Goal: Task Accomplishment & Management: Complete application form

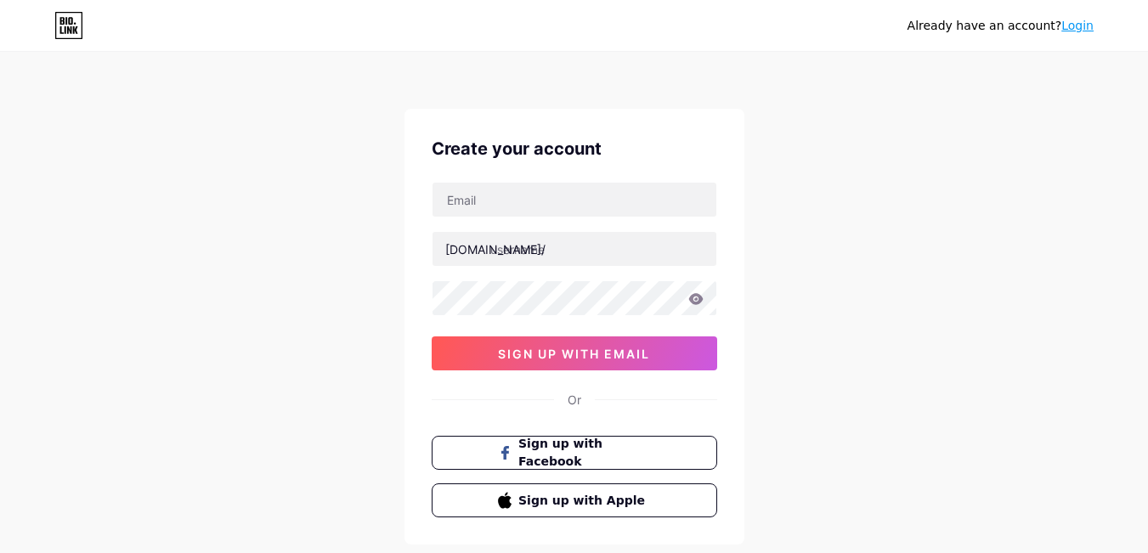
click at [593, 180] on div "Create your account [DOMAIN_NAME]/ 0cAFcWeA6CddMwoBjpt1d0L4LLTC6FKoo4iM_EV-OSNu…" at bounding box center [575, 327] width 340 height 436
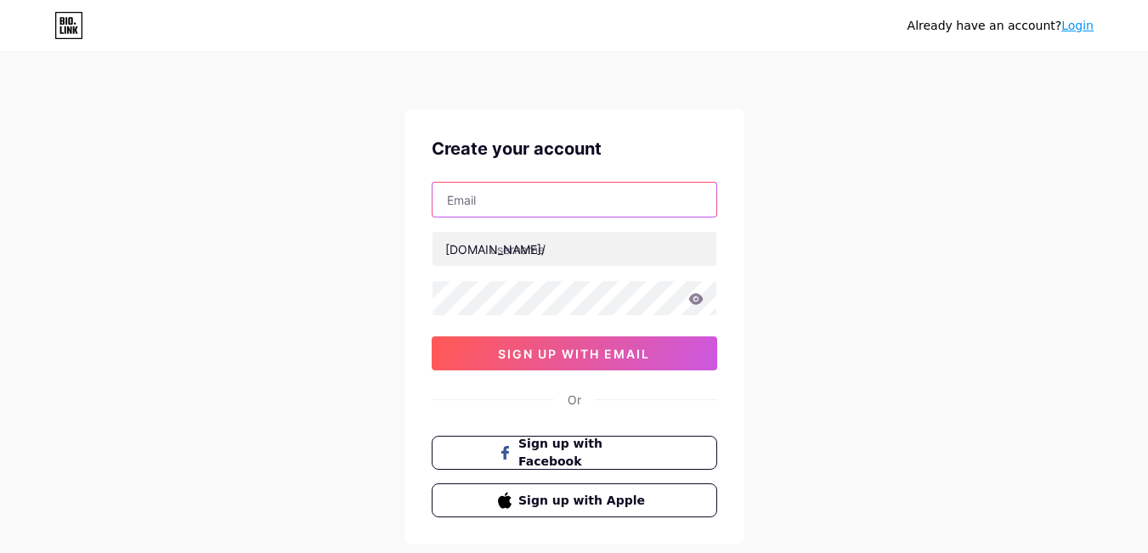
click at [512, 204] on input "text" at bounding box center [575, 200] width 284 height 34
paste input "[EMAIL_ADDRESS][DOMAIN_NAME]"
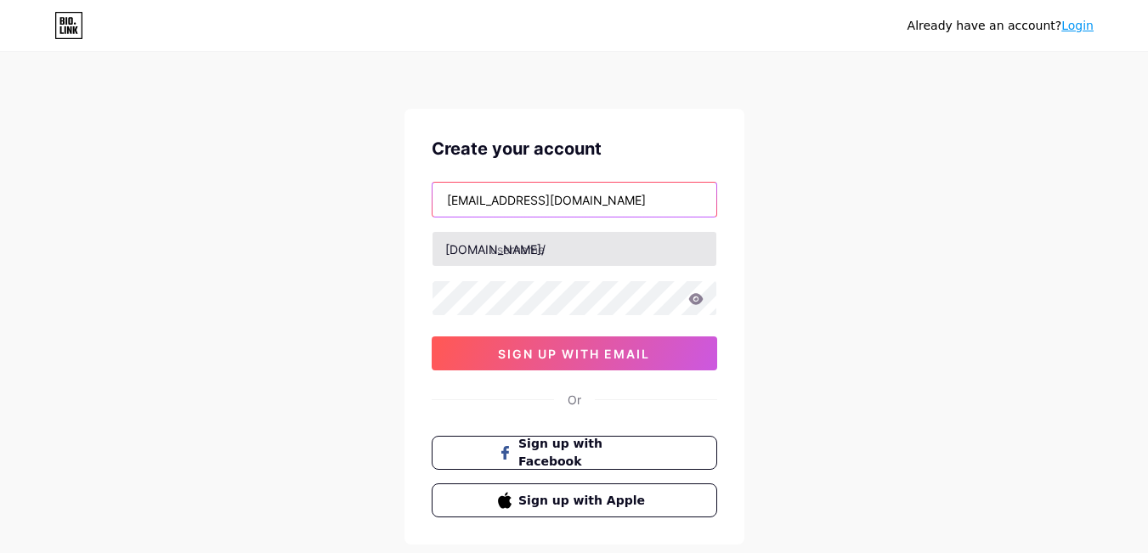
type input "[EMAIL_ADDRESS][DOMAIN_NAME]"
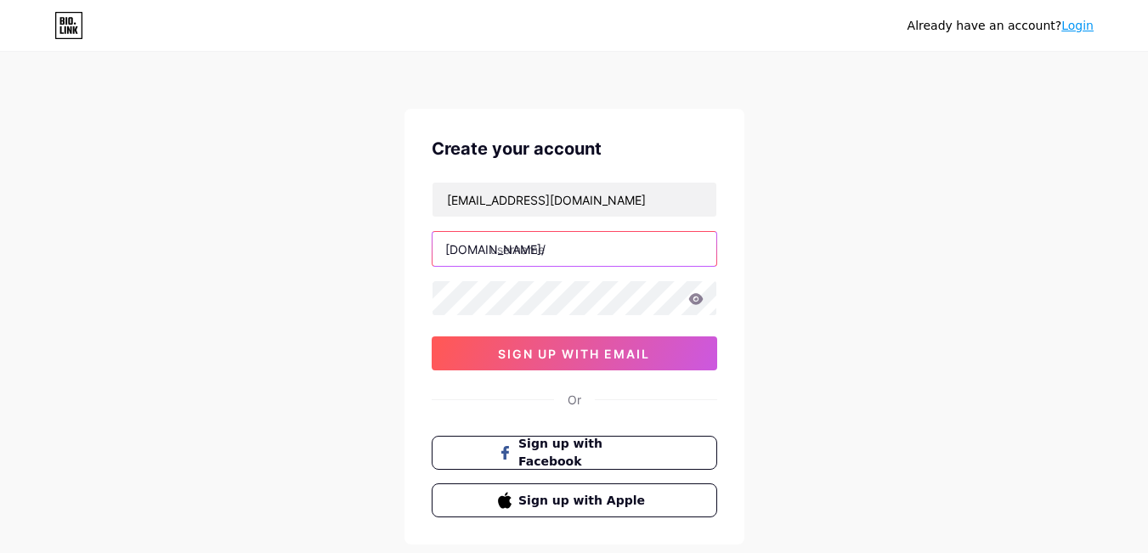
click at [525, 252] on input "text" at bounding box center [575, 249] width 284 height 34
paste input "vanguardperformance"
type input "vanguardperformance"
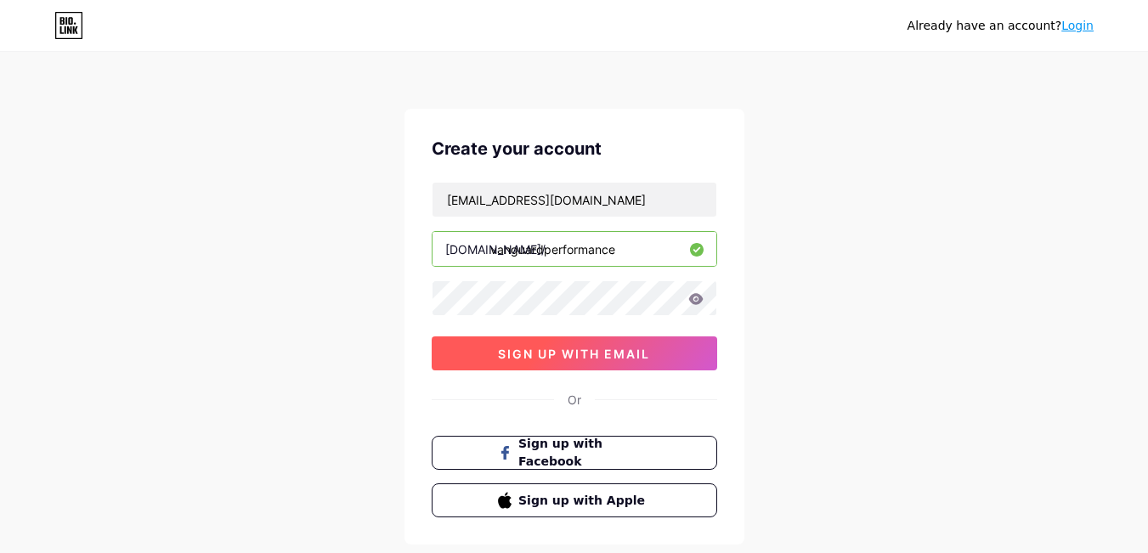
click at [561, 354] on span "sign up with email" at bounding box center [574, 354] width 152 height 14
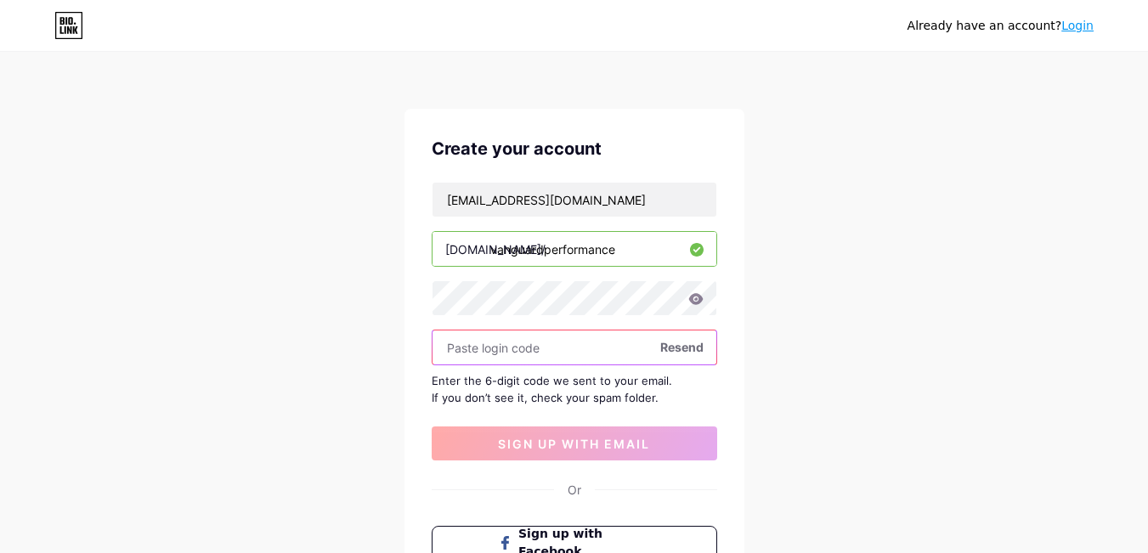
paste input "256876"
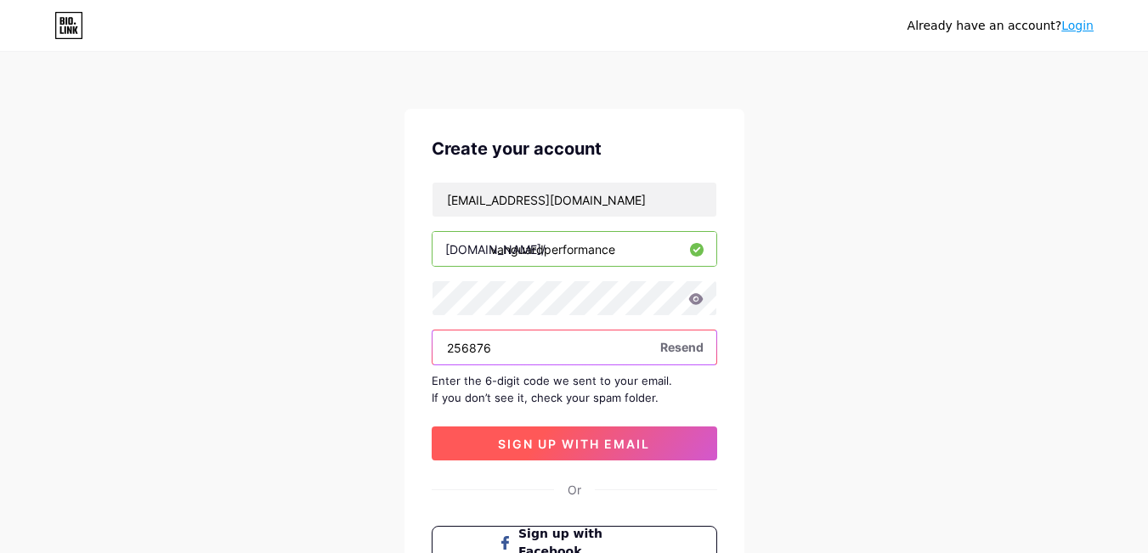
type input "256876"
click at [574, 437] on span "sign up with email" at bounding box center [574, 444] width 152 height 14
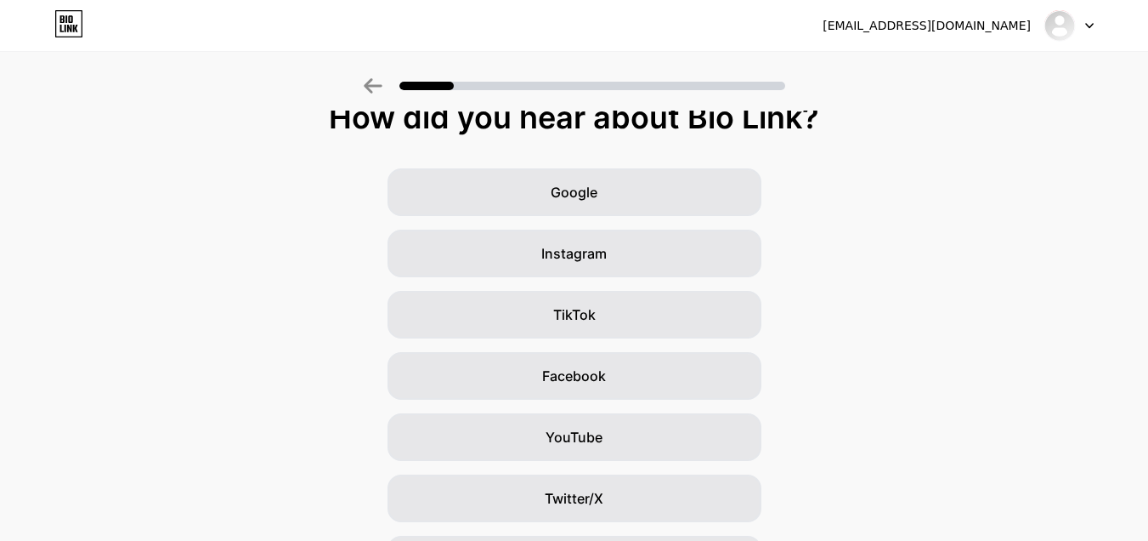
scroll to position [85, 0]
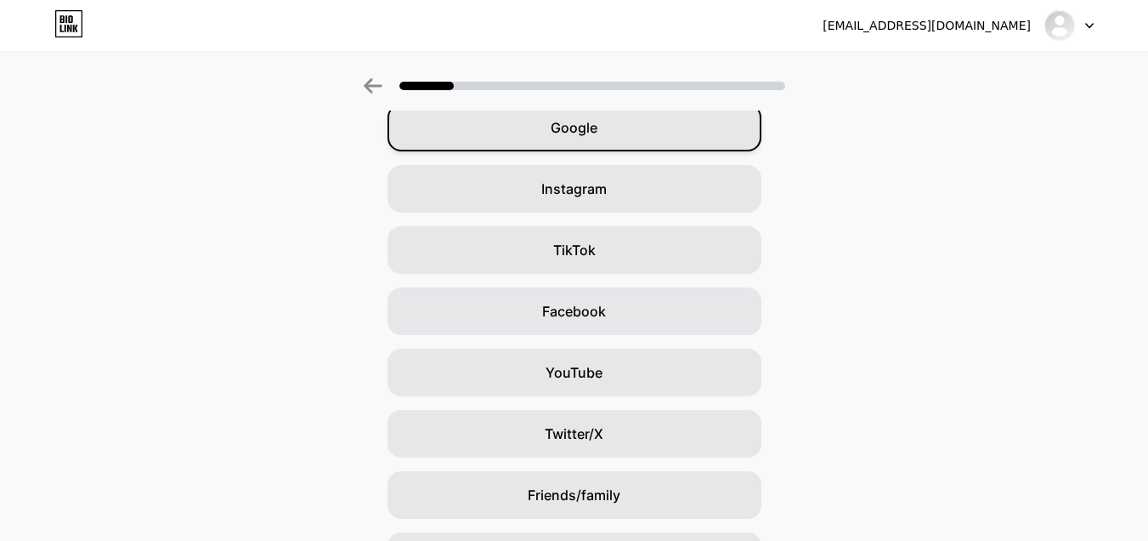
click at [628, 123] on div "Google" at bounding box center [575, 128] width 374 height 48
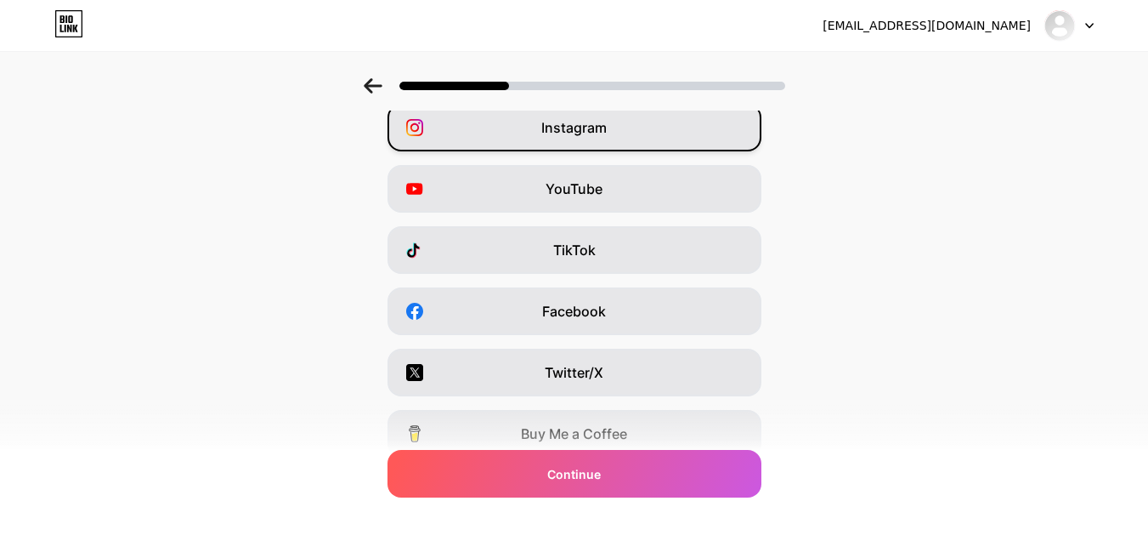
click at [607, 119] on span "Instagram" at bounding box center [573, 127] width 65 height 20
click at [625, 145] on div "Instagram" at bounding box center [575, 128] width 374 height 48
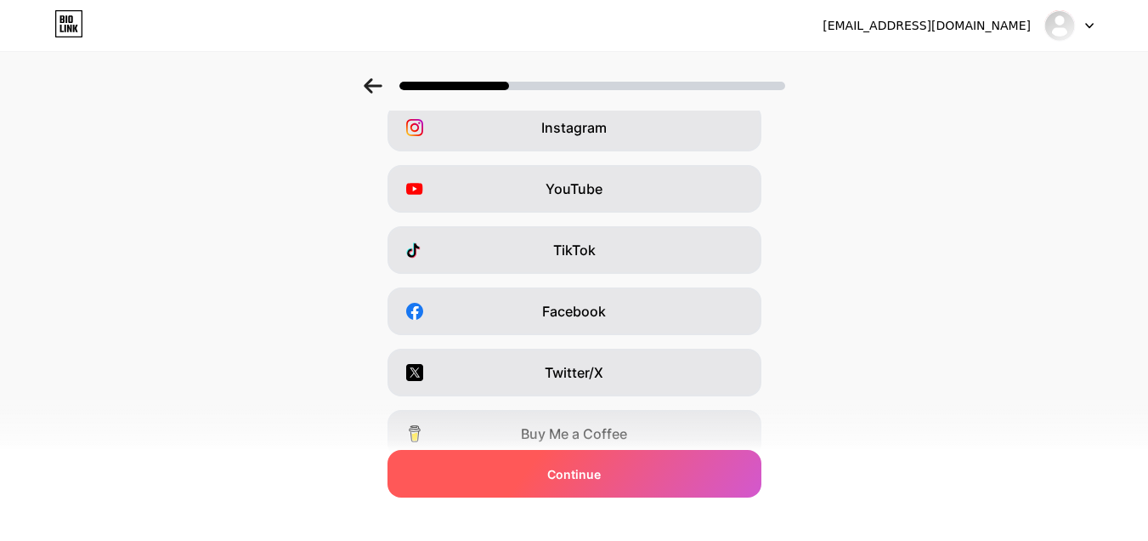
click at [592, 470] on span "Continue" at bounding box center [574, 474] width 54 height 18
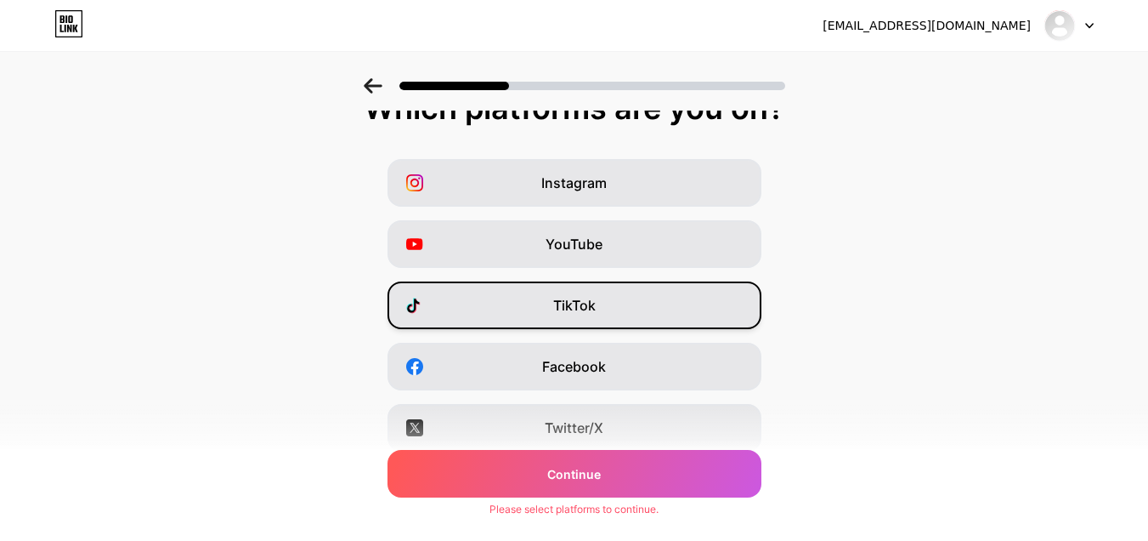
scroll to position [0, 0]
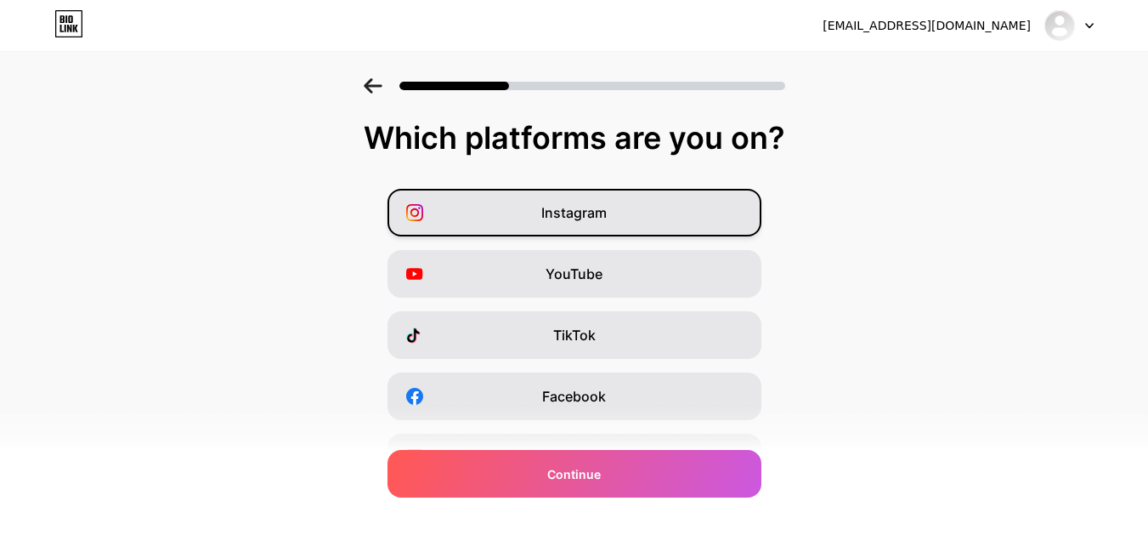
click at [584, 206] on span "Instagram" at bounding box center [573, 212] width 65 height 20
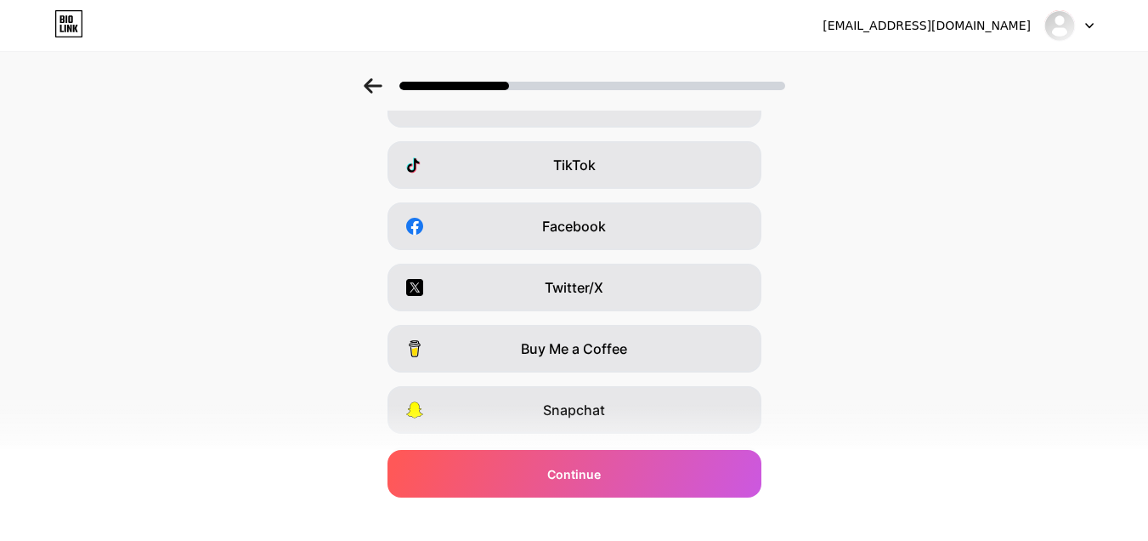
scroll to position [277, 0]
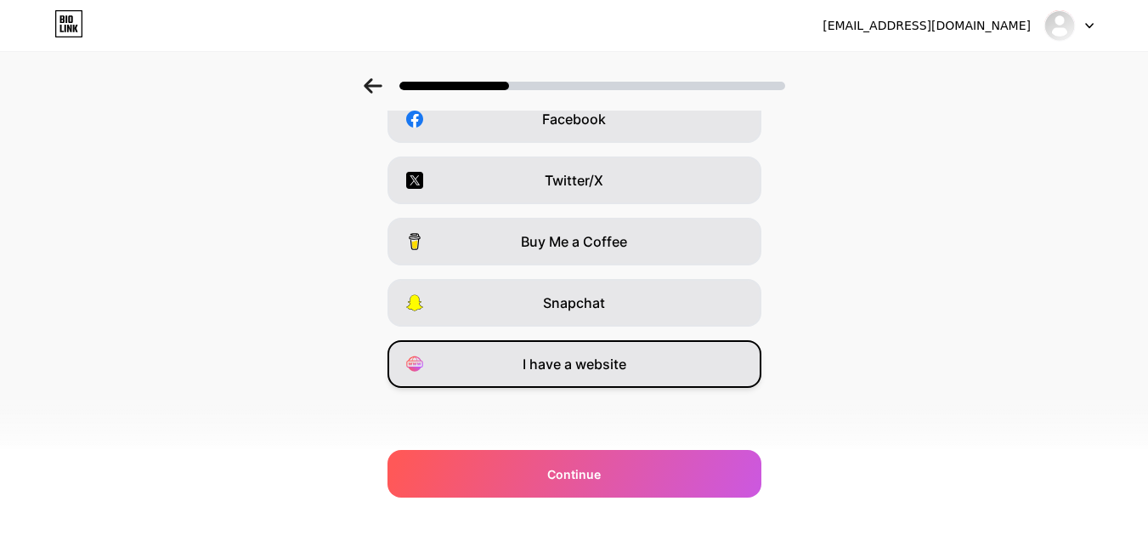
click at [591, 365] on span "I have a website" at bounding box center [575, 364] width 104 height 20
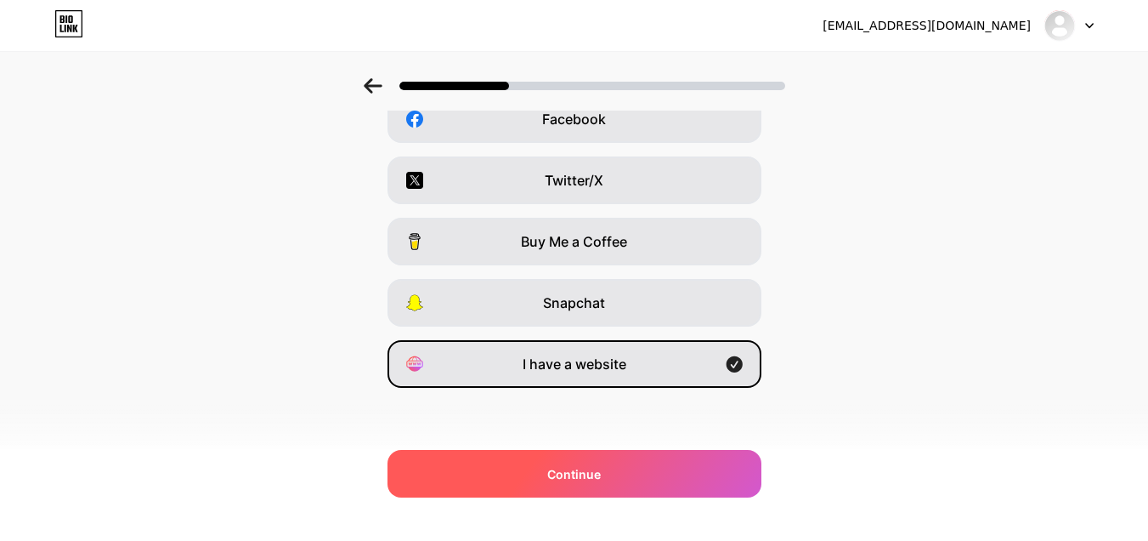
click at [597, 477] on span "Continue" at bounding box center [574, 474] width 54 height 18
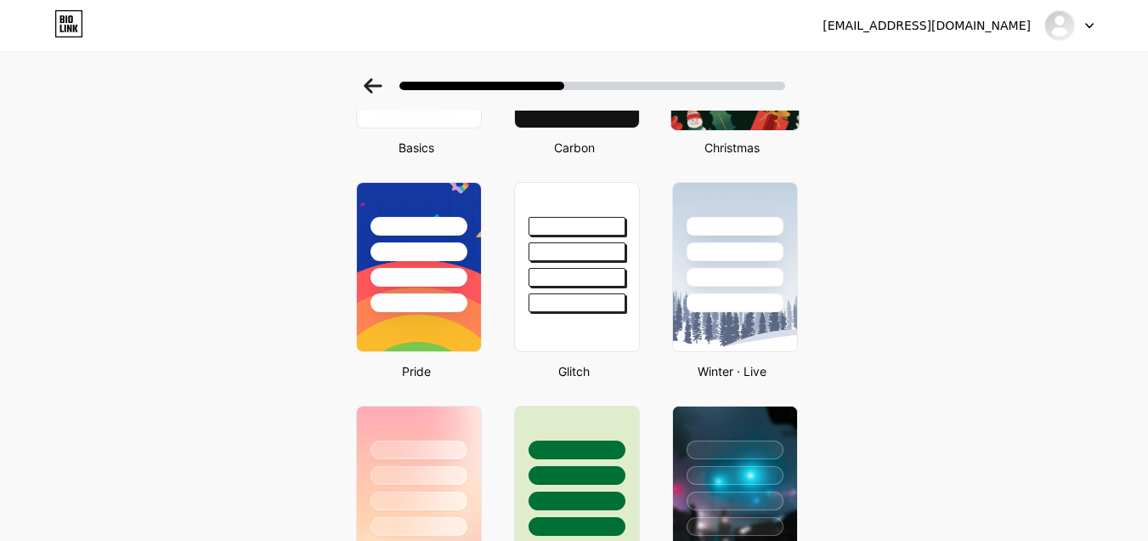
scroll to position [39, 0]
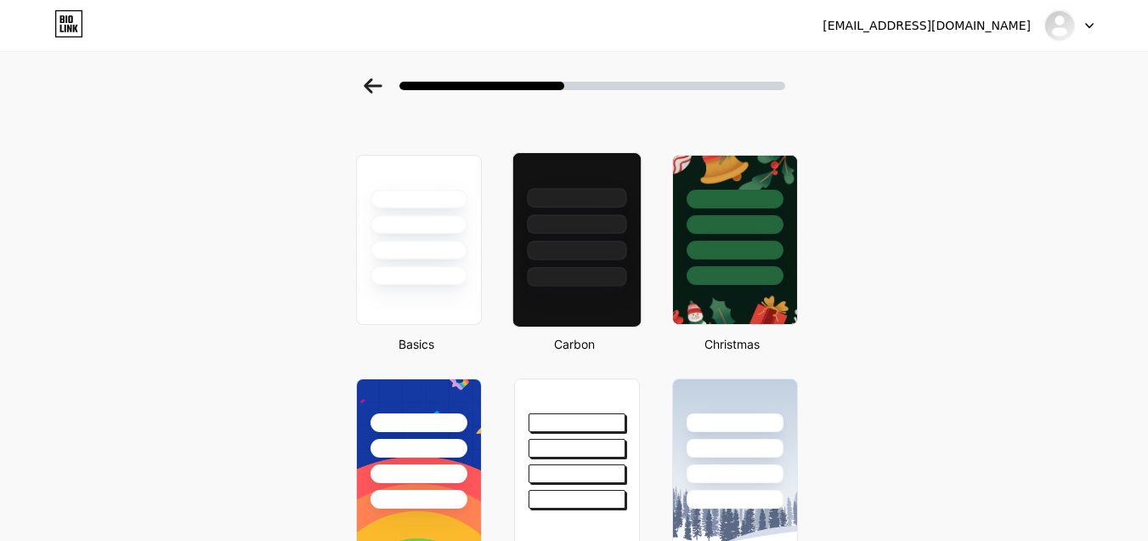
click at [608, 235] on div at bounding box center [575, 219] width 127 height 133
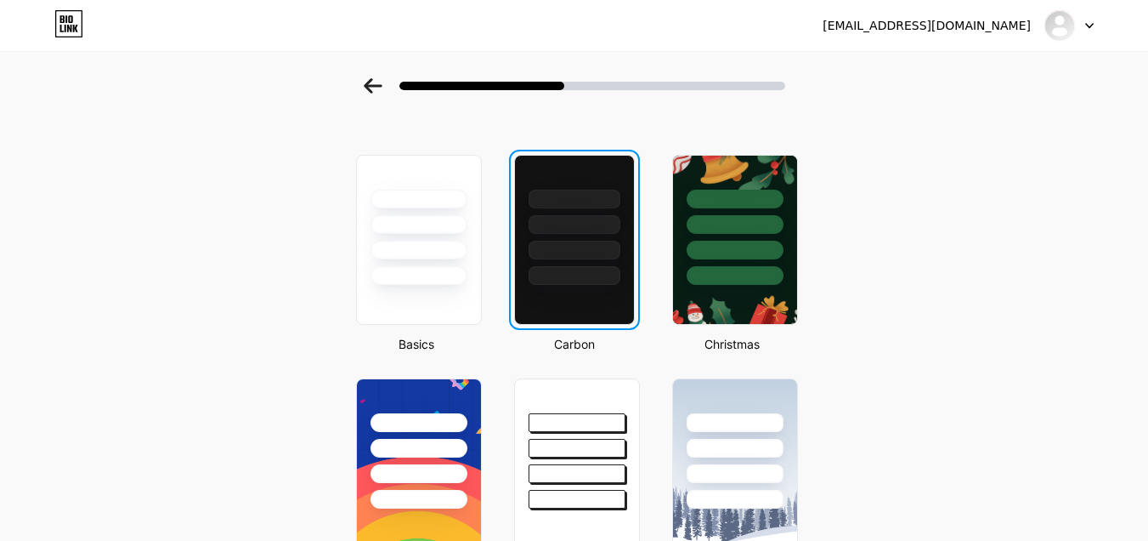
scroll to position [0, 0]
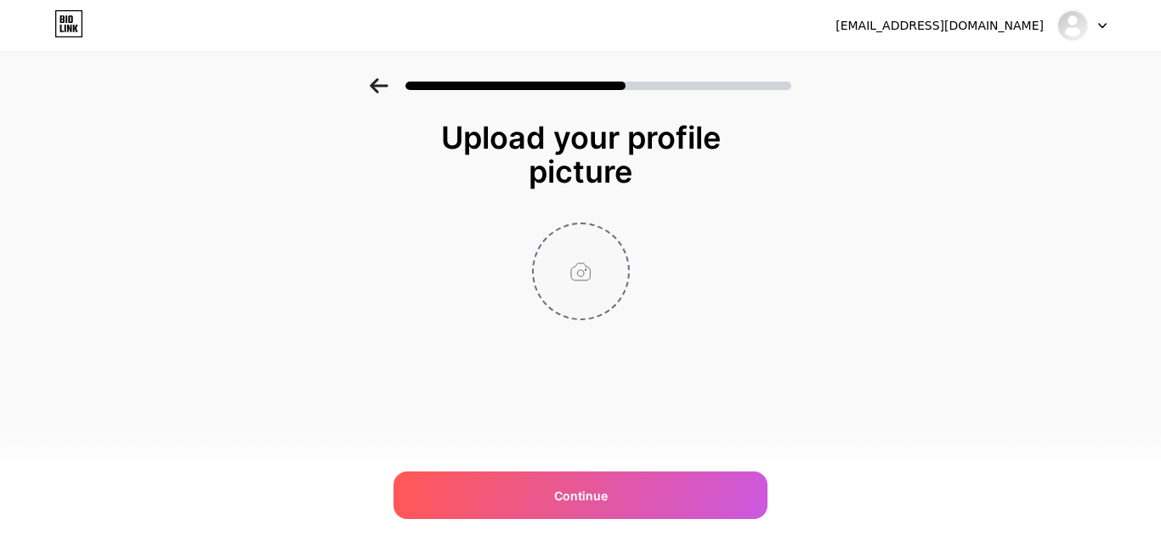
click at [581, 290] on input "file" at bounding box center [581, 271] width 94 height 94
type input "C:\fakepath\Vanguard Performance - Logo.jpg"
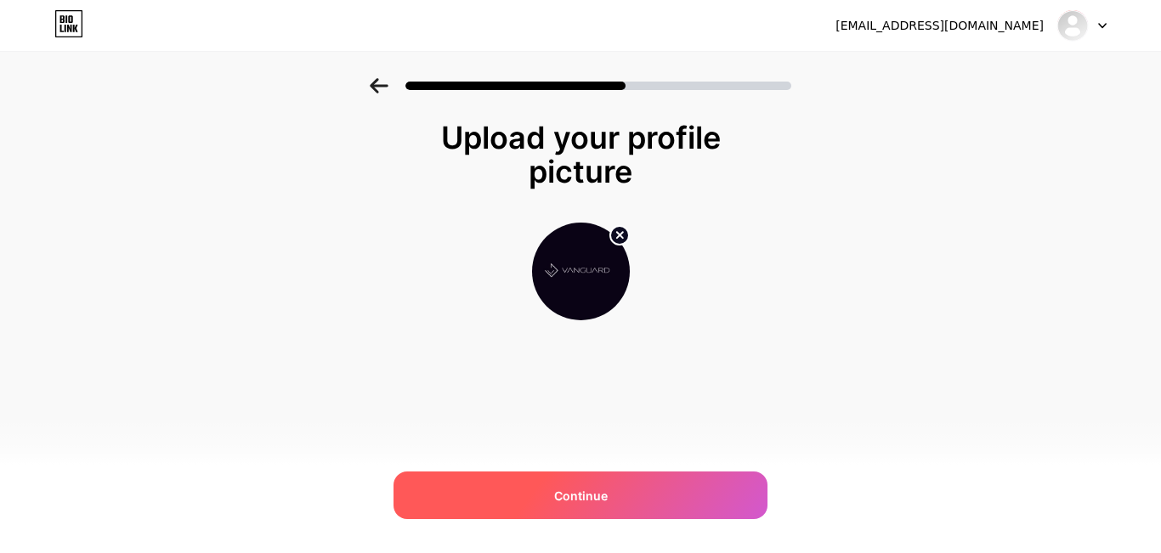
click at [572, 490] on span "Continue" at bounding box center [581, 496] width 54 height 18
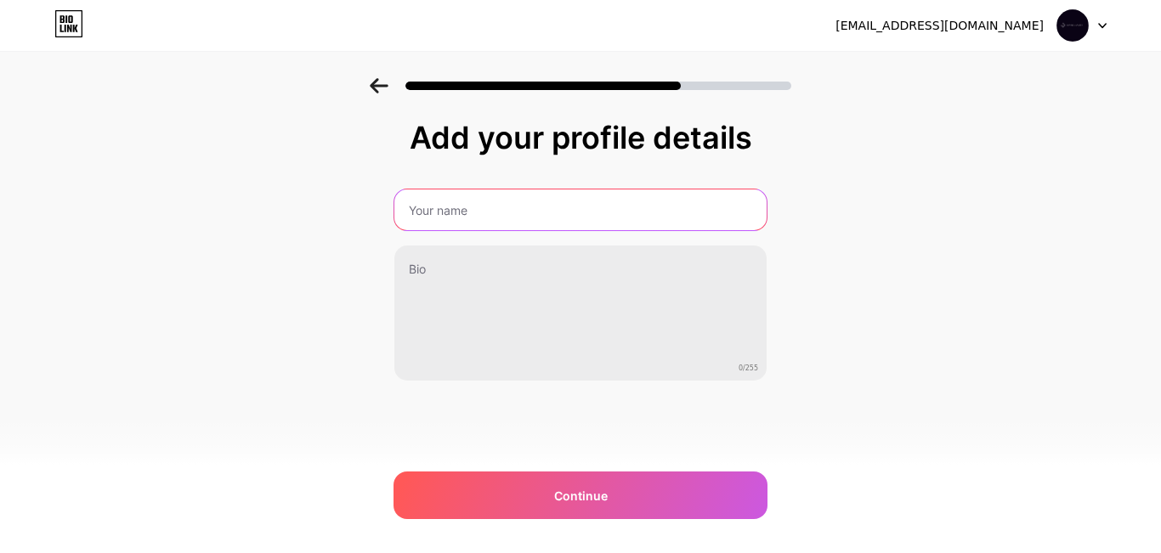
click at [458, 215] on input "text" at bounding box center [580, 210] width 372 height 41
paste input "Vanguard Performance"
type input "Vanguard Performance"
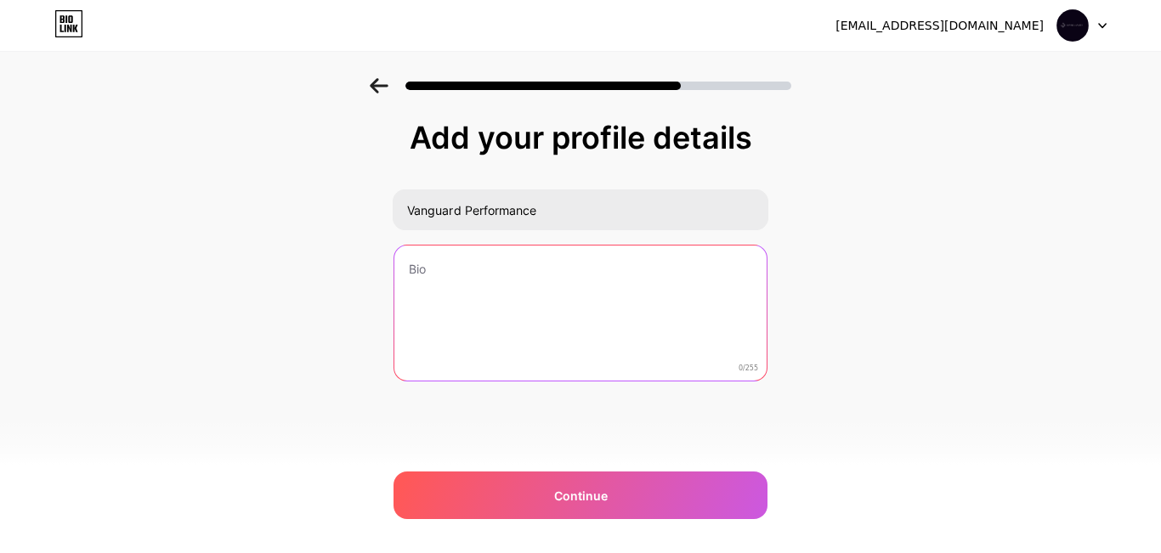
click at [528, 295] on textarea at bounding box center [580, 314] width 372 height 137
paste textarea "Vanguard Performance is Vancouver’s premier luxury fitness and health clinic, o…"
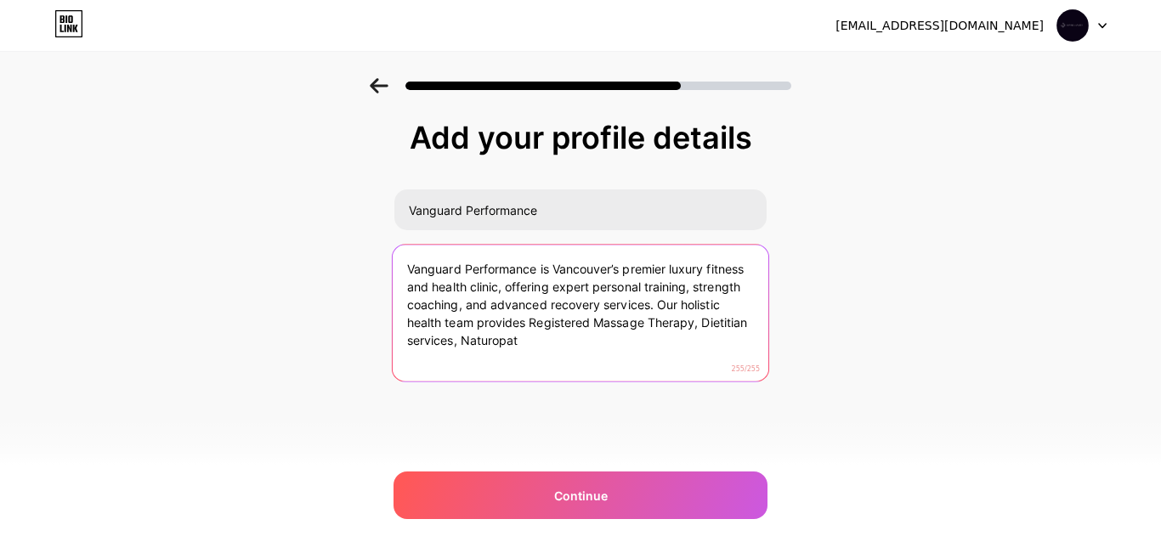
drag, startPoint x: 658, startPoint y: 304, endPoint x: 712, endPoint y: 354, distance: 73.4
click at [712, 354] on textarea "Vanguard Performance is Vancouver’s premier luxury fitness and health clinic, o…" at bounding box center [581, 314] width 376 height 139
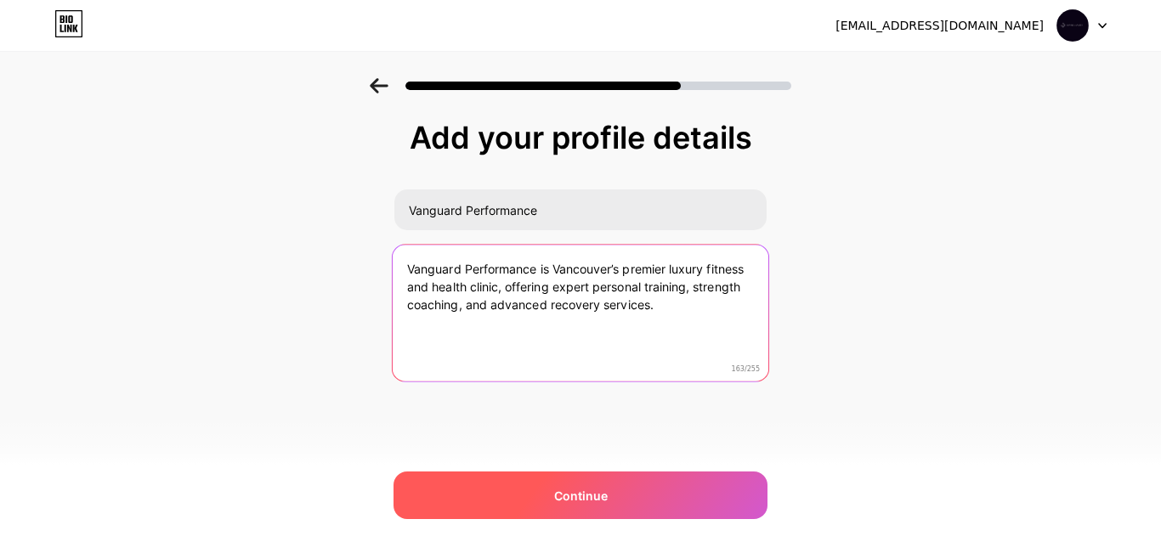
type textarea "Vanguard Performance is Vancouver’s premier luxury fitness and health clinic, o…"
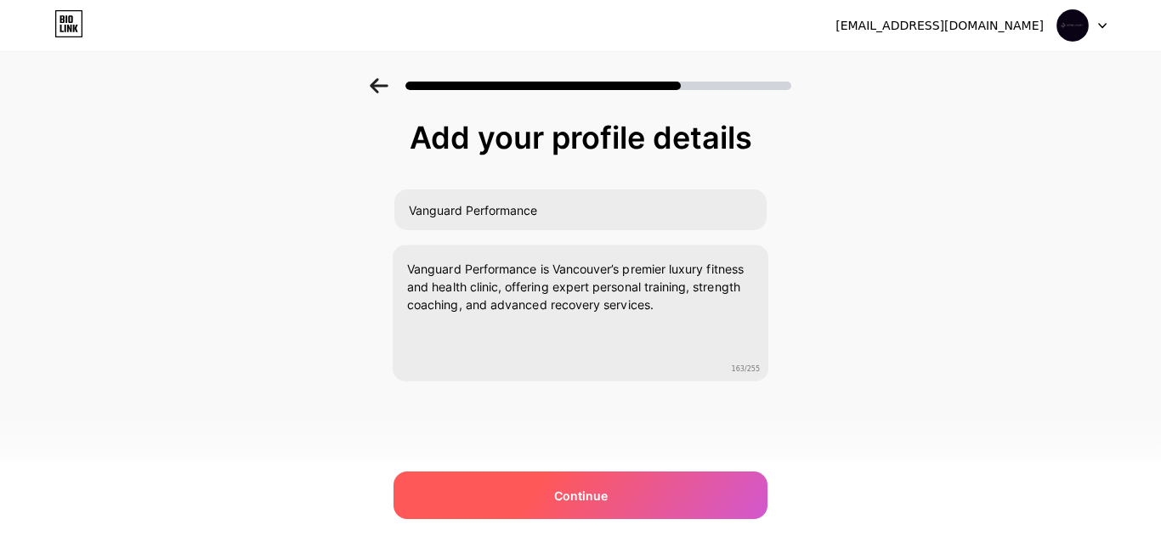
click at [640, 492] on div "Continue" at bounding box center [580, 496] width 374 height 48
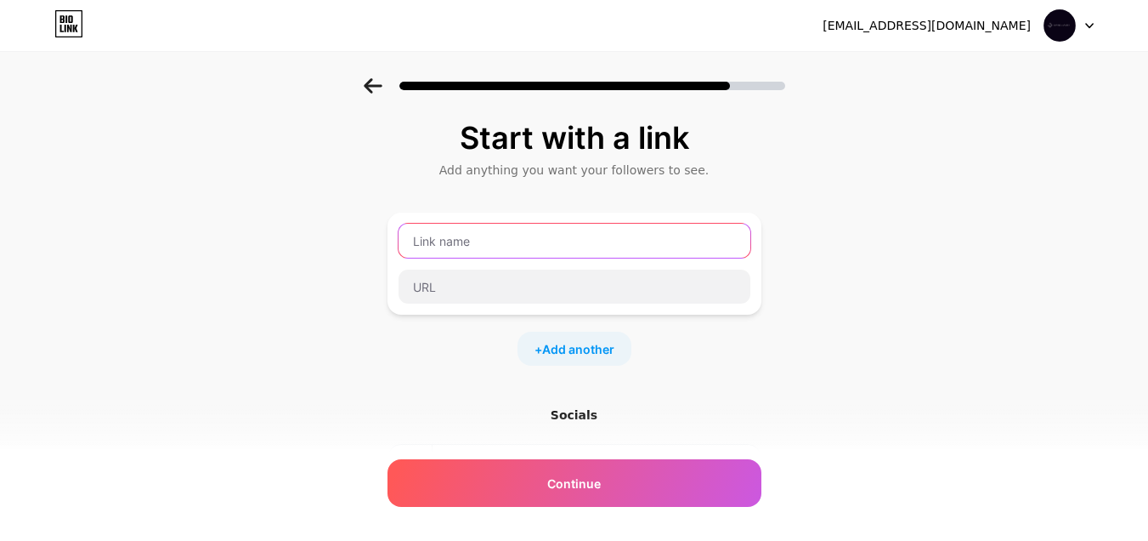
click at [520, 252] on input "text" at bounding box center [575, 241] width 352 height 34
paste input "Vanguard Performance | [GEOGRAPHIC_DATA] Top Fitness & Health Clinic"
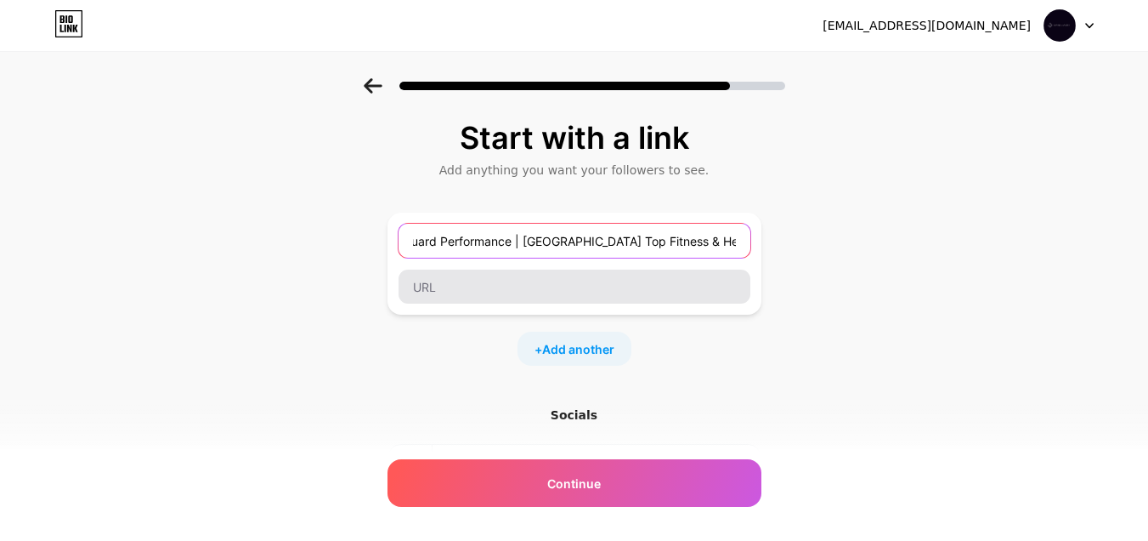
type input "Vanguard Performance | [GEOGRAPHIC_DATA] Top Fitness & Health Clinic"
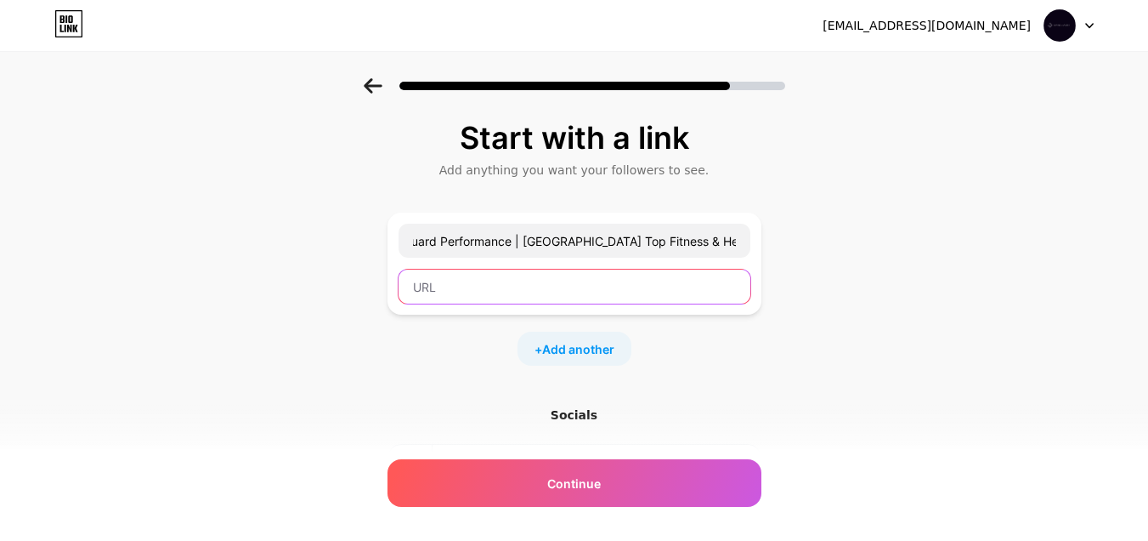
click at [517, 284] on input "text" at bounding box center [575, 286] width 352 height 34
paste input "[URL][DOMAIN_NAME]"
type input "[URL][DOMAIN_NAME]"
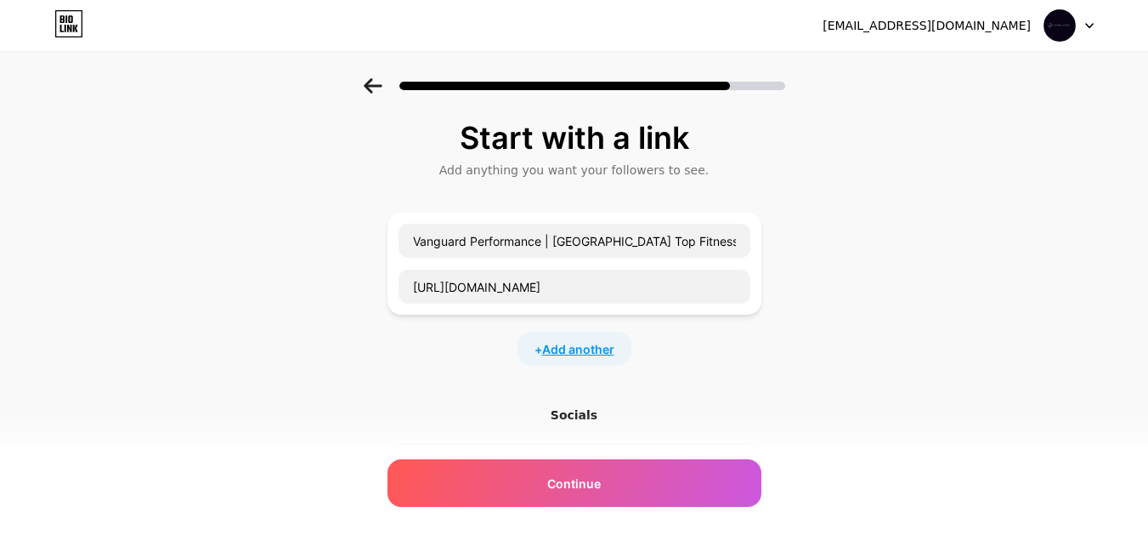
click at [589, 350] on span "Add another" at bounding box center [578, 349] width 72 height 18
click at [494, 365] on input "text" at bounding box center [575, 359] width 352 height 34
paste input "PT Enquiries"
type input "PT Enquiries"
click at [472, 408] on input "text" at bounding box center [575, 405] width 352 height 34
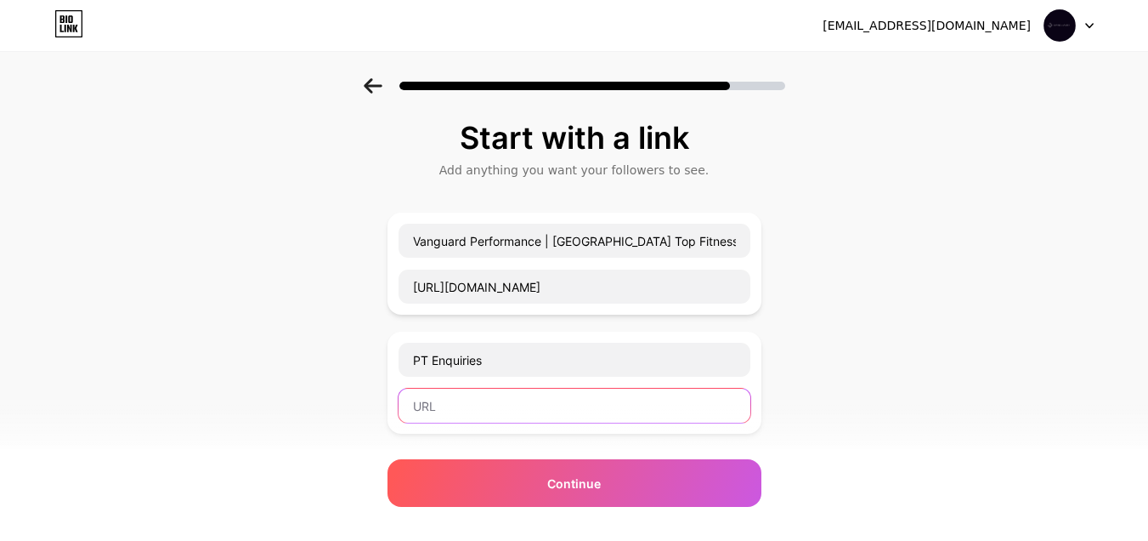
paste input "[URL][DOMAIN_NAME]"
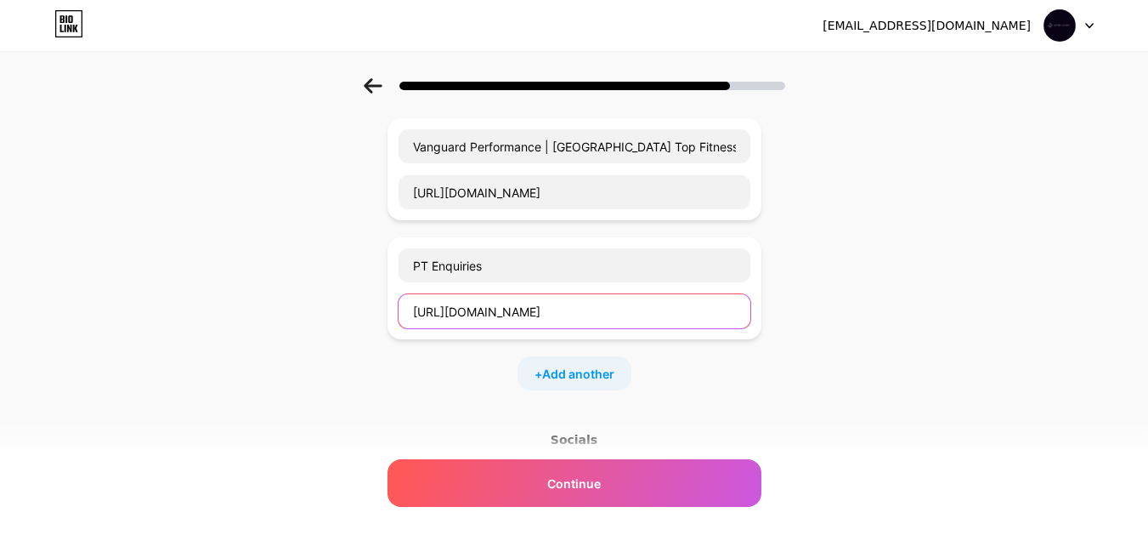
scroll to position [170, 0]
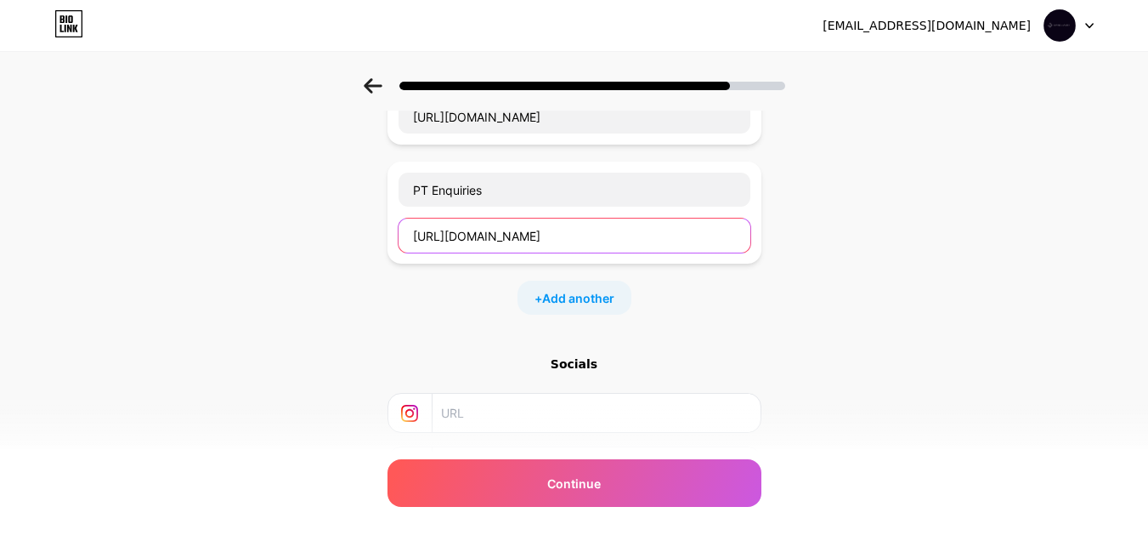
type input "[URL][DOMAIN_NAME]"
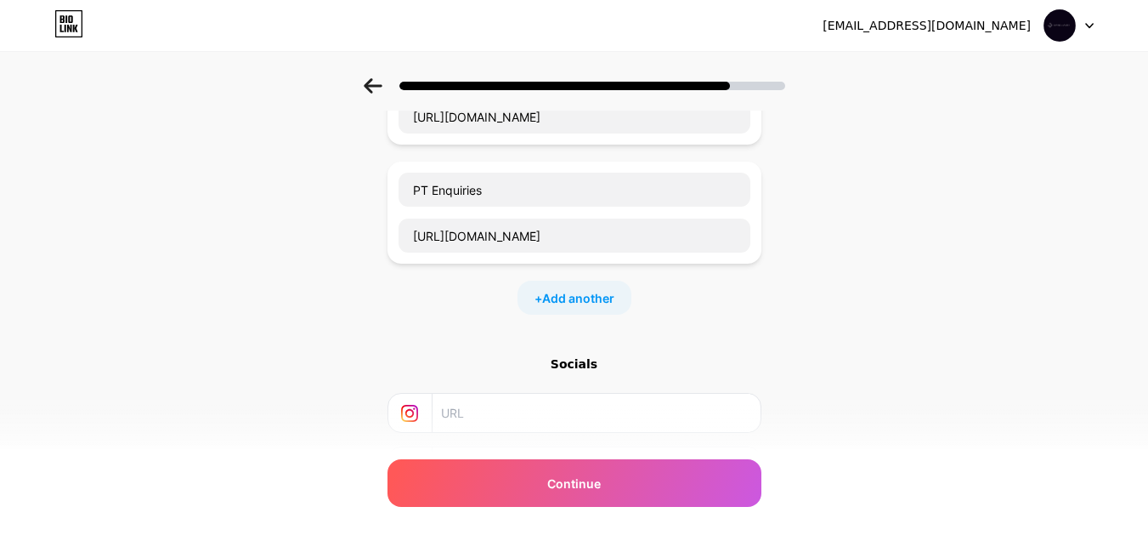
drag, startPoint x: 594, startPoint y: 144, endPoint x: 597, endPoint y: 158, distance: 13.8
click at [597, 158] on div "Vanguard Performance | Vancouver Top Fitness & Health Clinic [URL][DOMAIN_NAME]…" at bounding box center [575, 178] width 374 height 272
click at [576, 293] on span "Add another" at bounding box center [578, 298] width 72 height 18
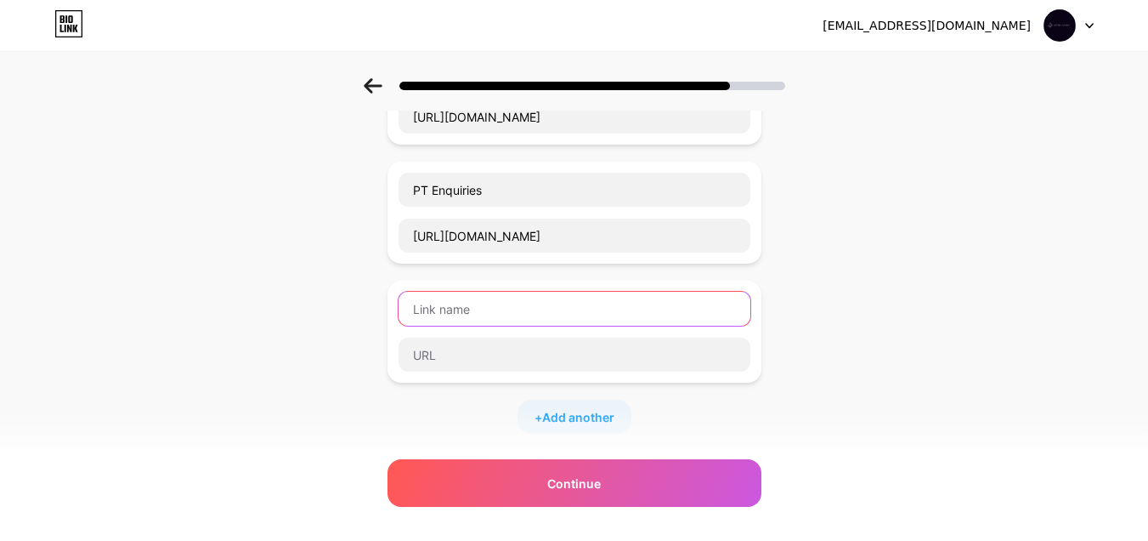
click at [560, 317] on input "text" at bounding box center [575, 308] width 352 height 34
paste input "Book RMT"
type input "Book RMT"
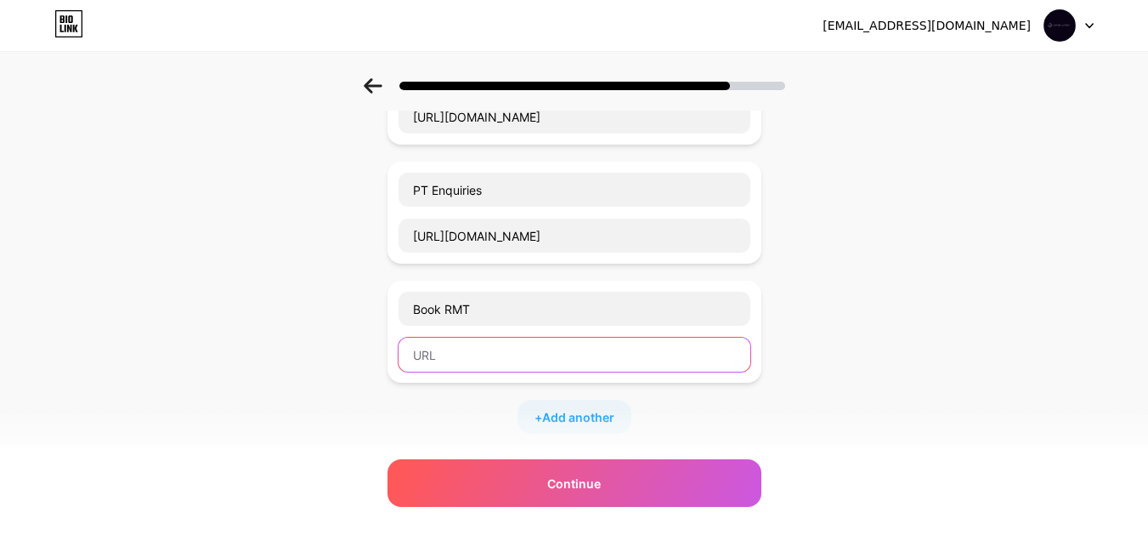
click at [502, 343] on input "text" at bounding box center [575, 354] width 352 height 34
paste input "[URL][DOMAIN_NAME]"
type input "[URL][DOMAIN_NAME]"
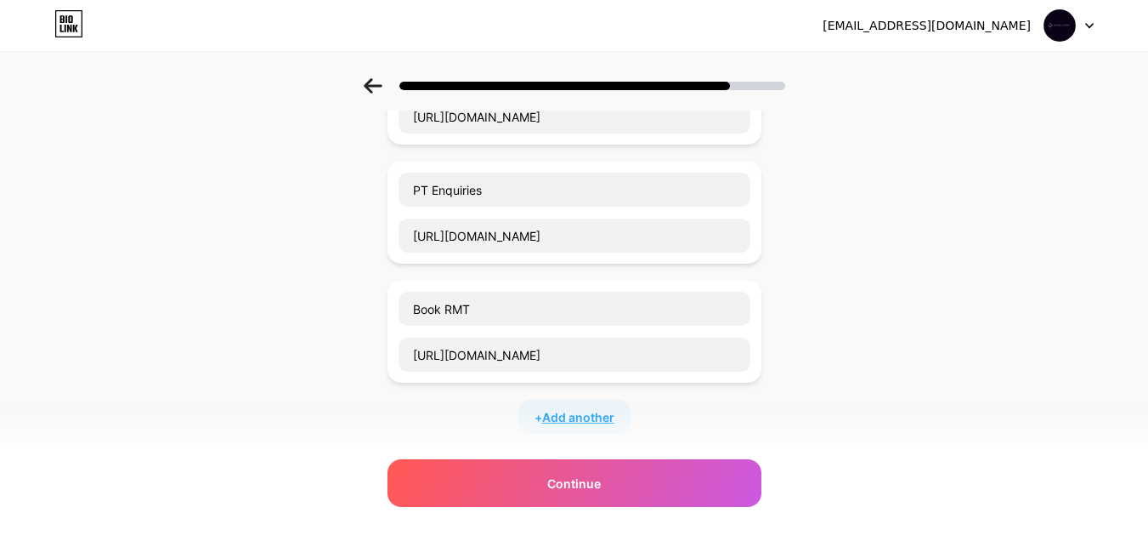
click at [614, 423] on span "Add another" at bounding box center [578, 417] width 72 height 18
click at [477, 420] on input "text" at bounding box center [575, 427] width 352 height 34
paste input "Book Acupuncture"
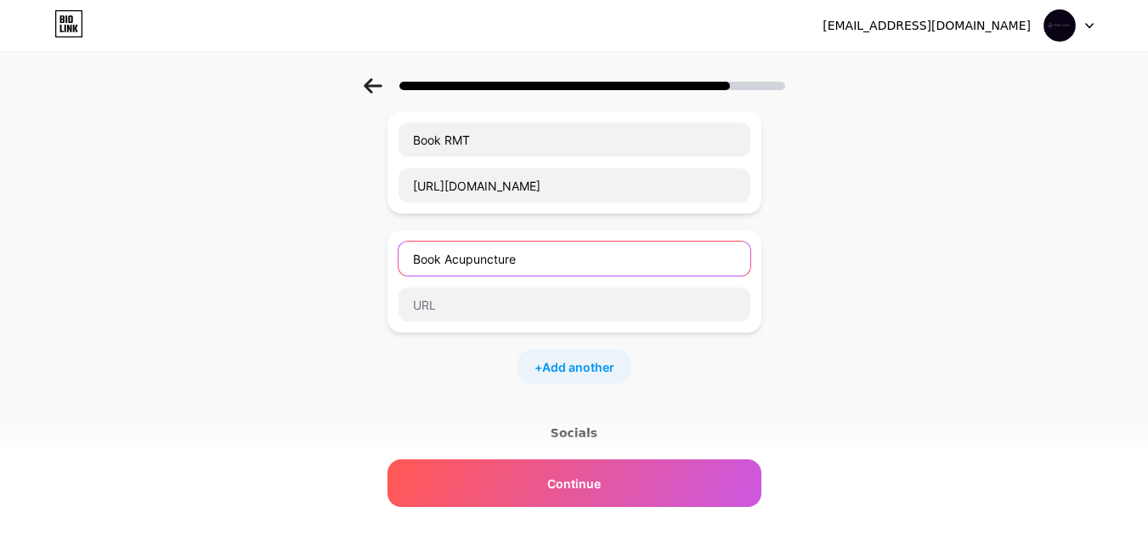
scroll to position [340, 0]
type input "Book Acupuncture"
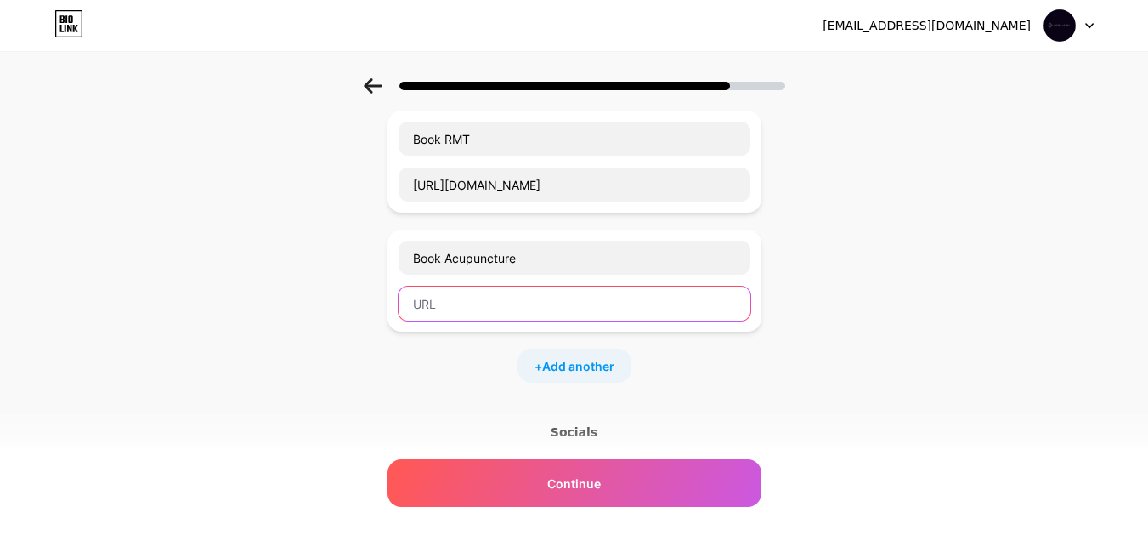
click at [493, 306] on input "text" at bounding box center [575, 303] width 352 height 34
paste input "[URL][DOMAIN_NAME]"
type input "[URL][DOMAIN_NAME]"
click at [574, 361] on span "Add another" at bounding box center [578, 366] width 72 height 18
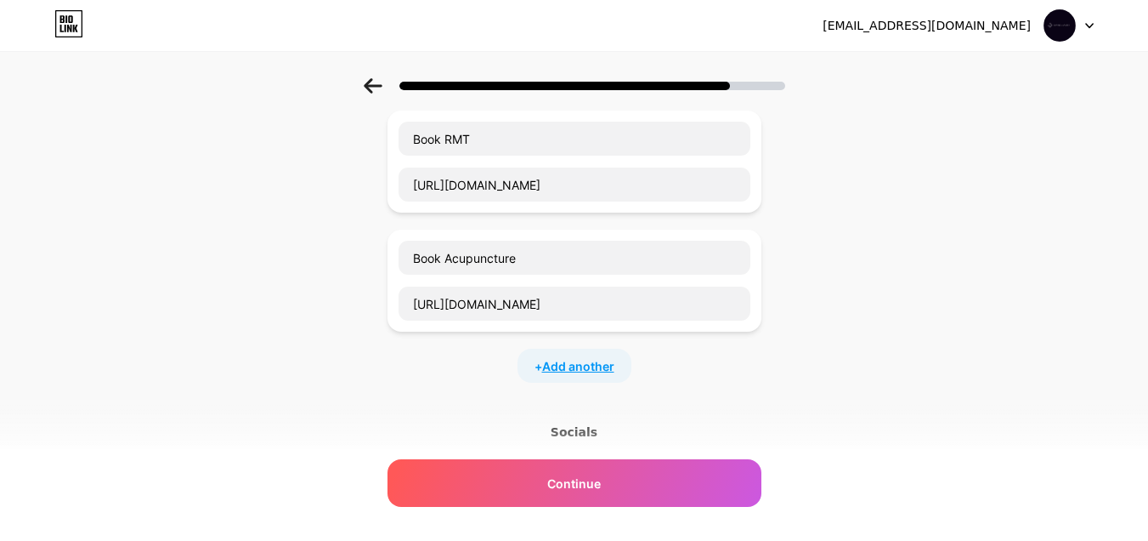
scroll to position [0, 0]
click at [456, 373] on input "text" at bounding box center [575, 376] width 352 height 34
paste input "Book Physiotherapy"
type input "Book Physiotherapy"
click at [480, 436] on input "text" at bounding box center [575, 422] width 352 height 34
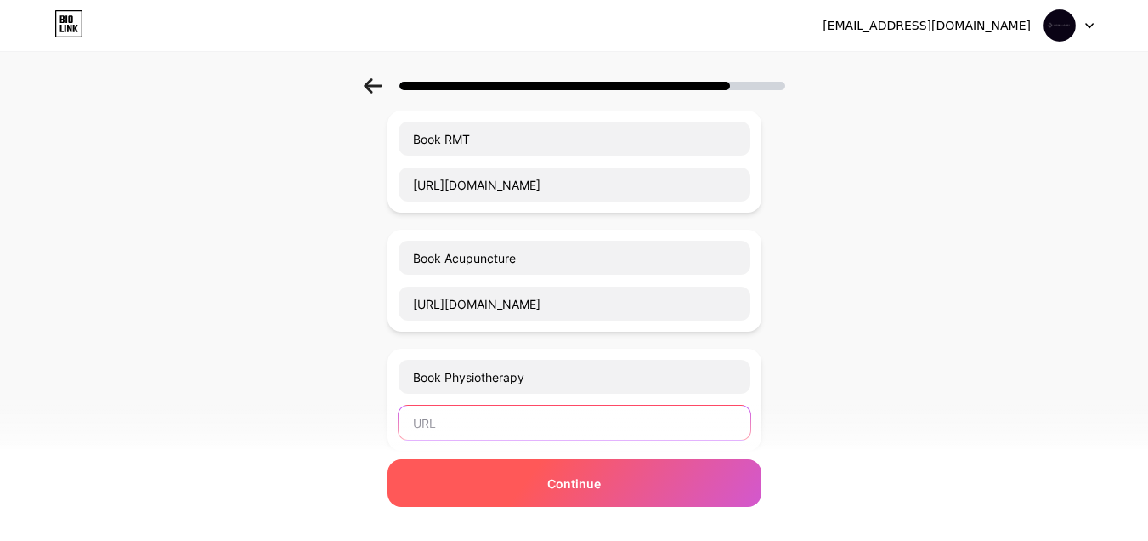
paste input "[URL][DOMAIN_NAME]"
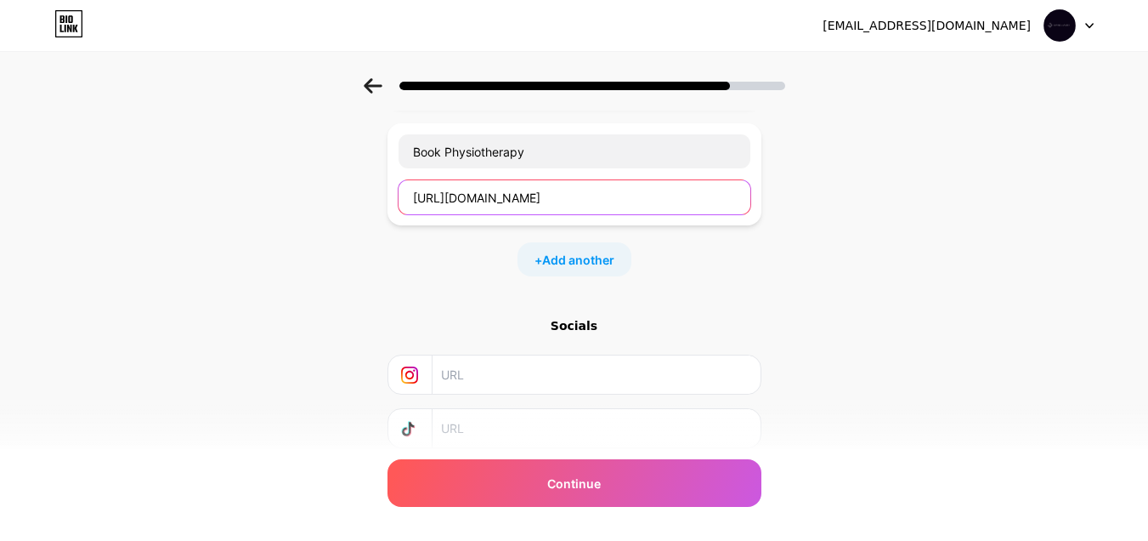
scroll to position [595, 0]
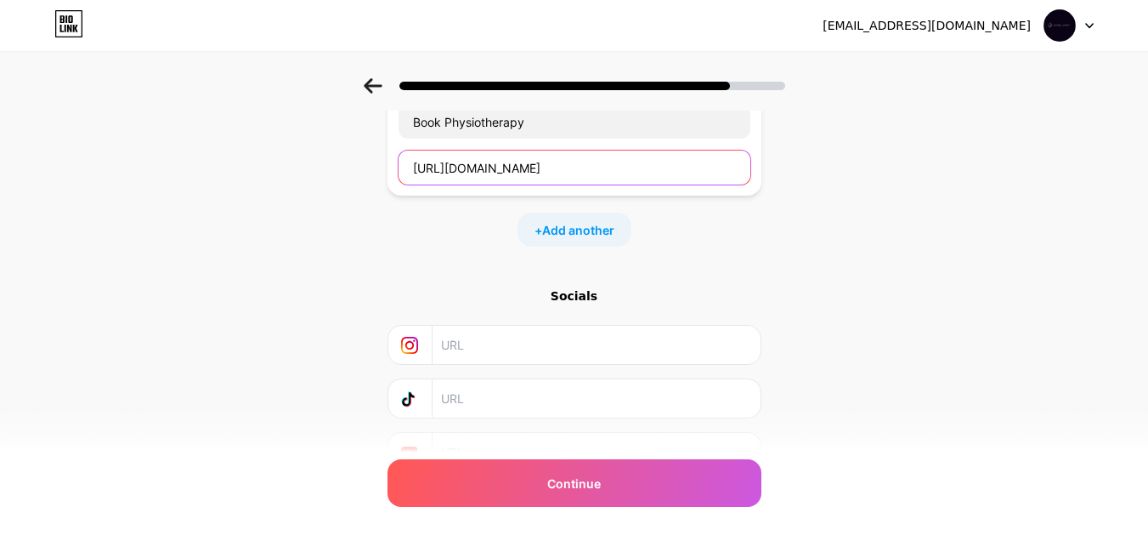
type input "[URL][DOMAIN_NAME]"
click at [529, 353] on input "text" at bounding box center [595, 344] width 308 height 38
click at [488, 343] on input "text" at bounding box center [595, 344] width 308 height 38
paste input "[URL][DOMAIN_NAME]"
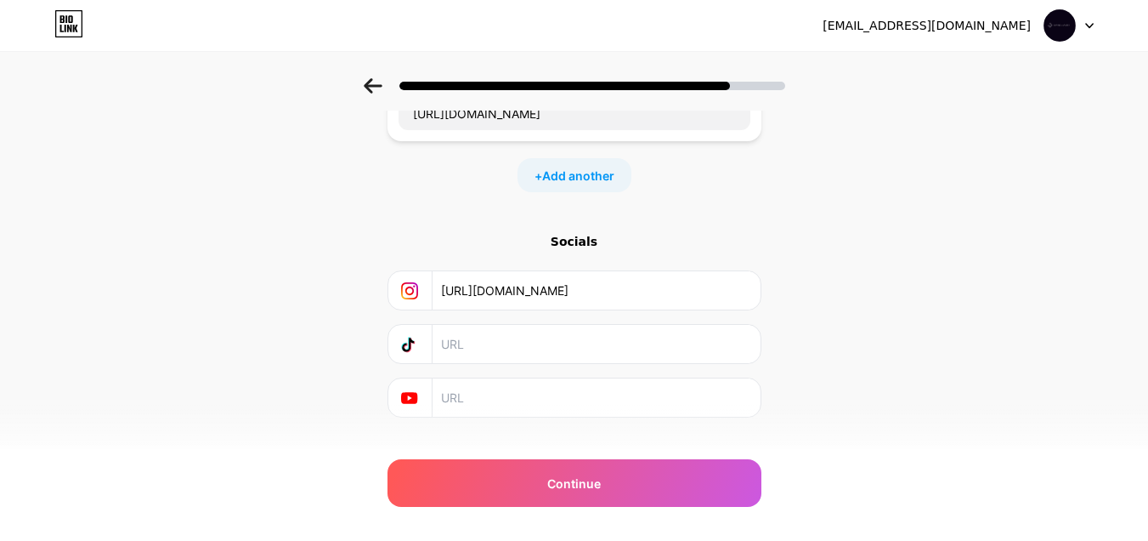
scroll to position [679, 0]
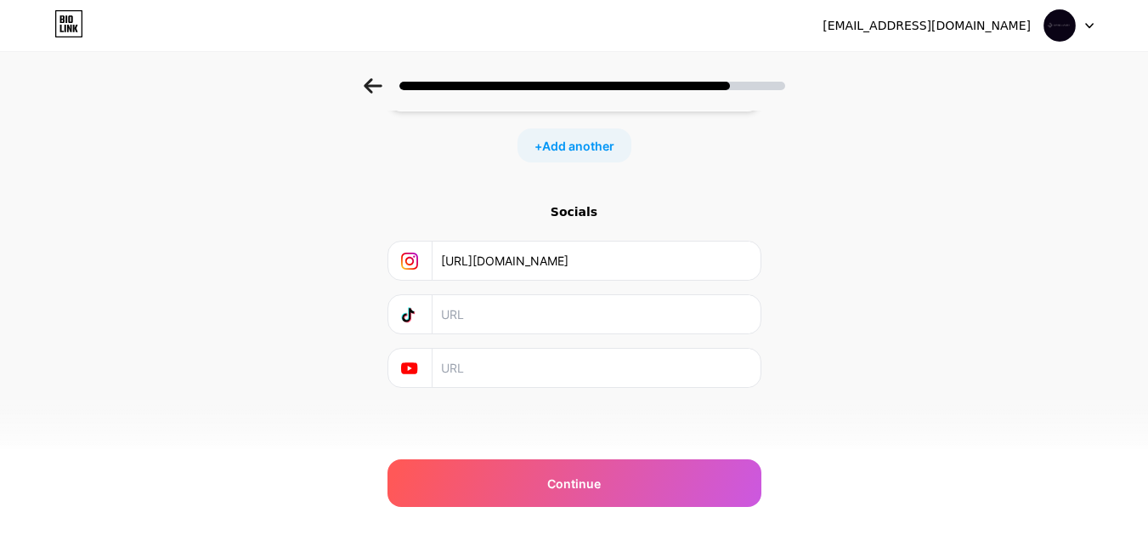
type input "[URL][DOMAIN_NAME]"
click at [479, 364] on input "text" at bounding box center [595, 367] width 308 height 38
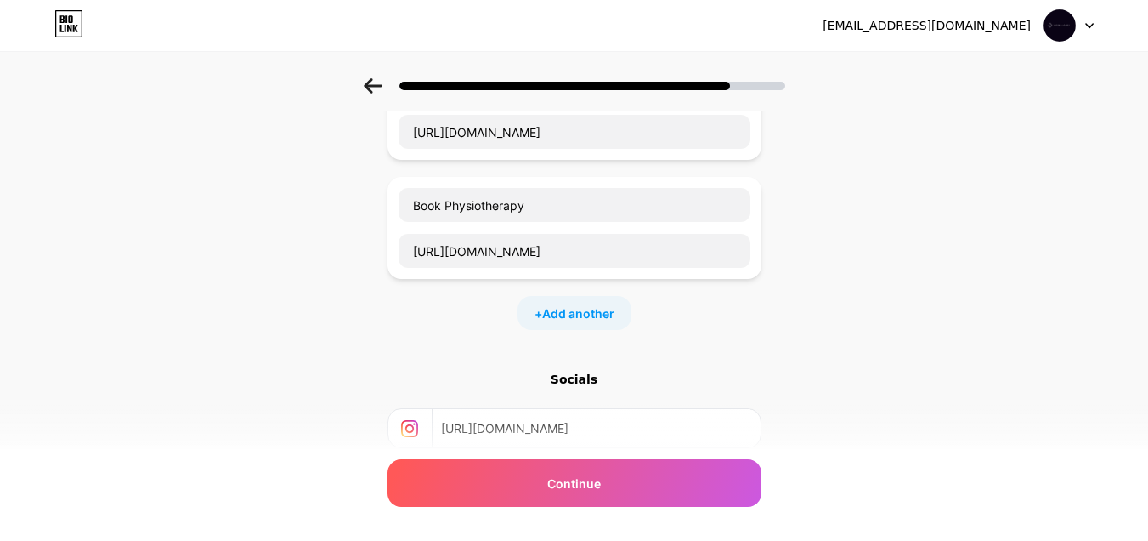
scroll to position [594, 0]
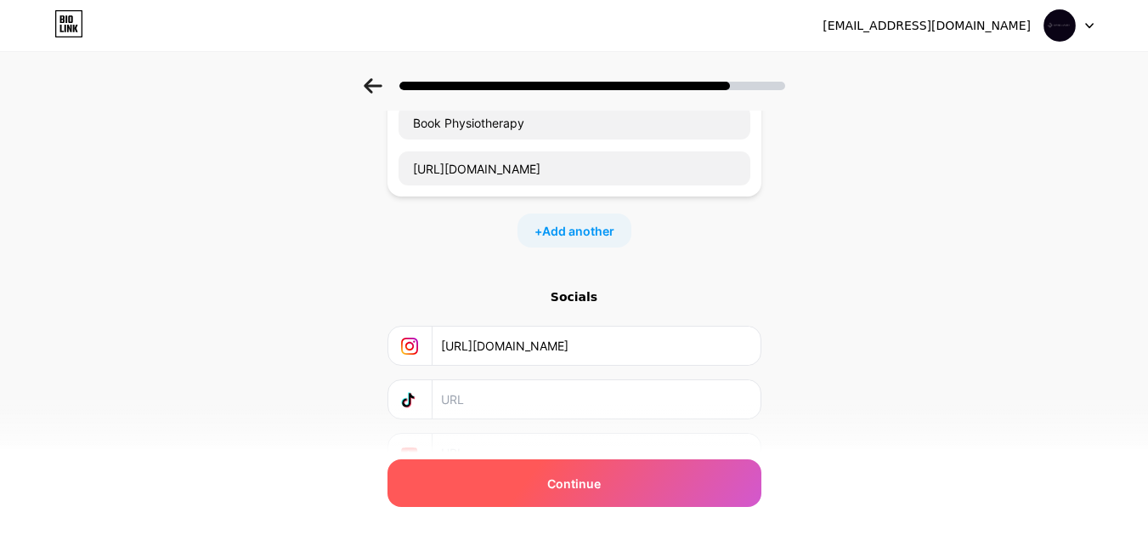
click at [584, 479] on span "Continue" at bounding box center [574, 483] width 54 height 18
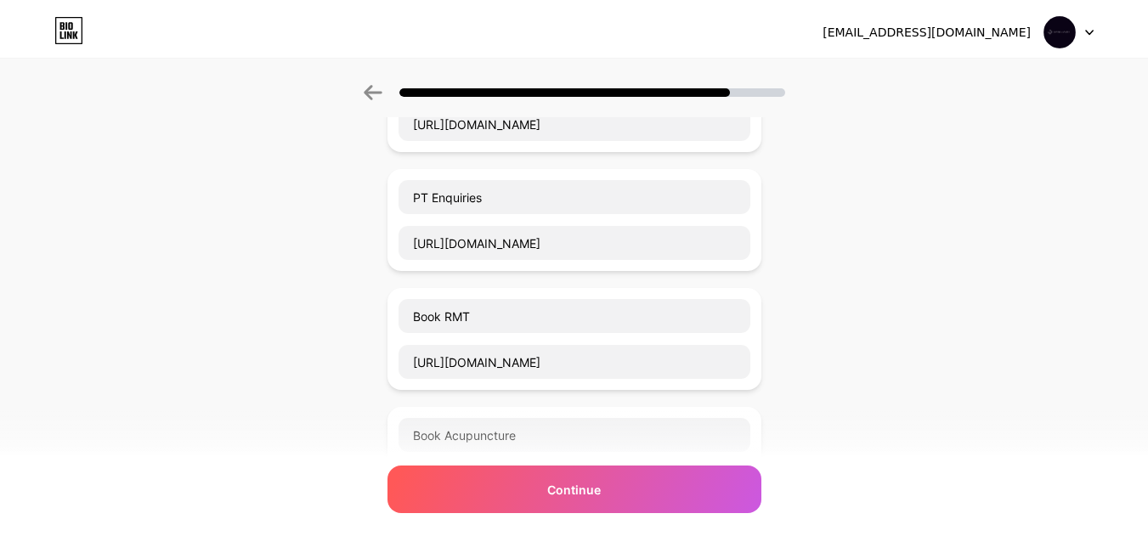
scroll to position [0, 0]
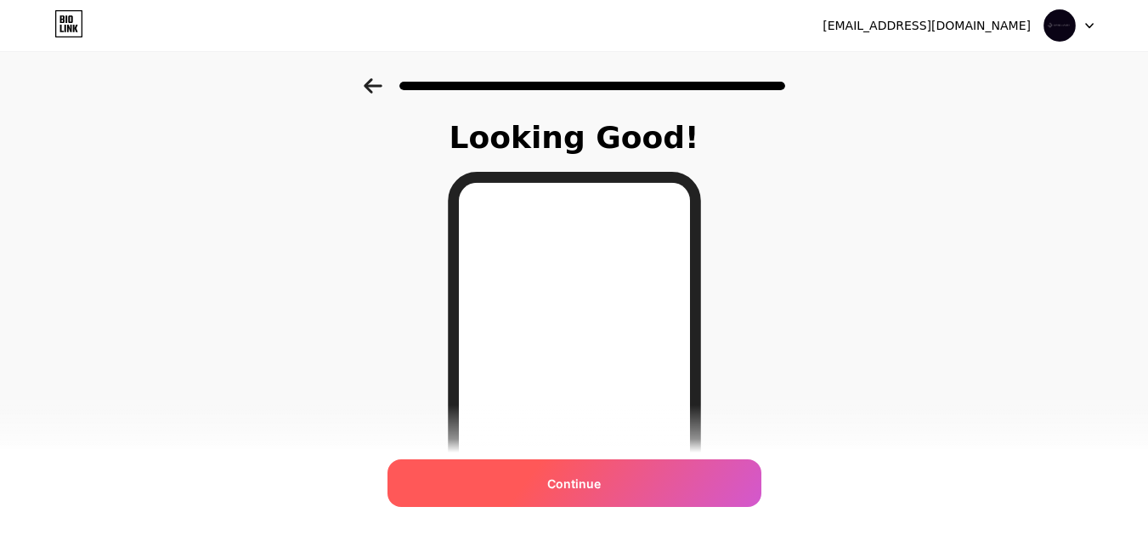
click at [588, 476] on span "Continue" at bounding box center [574, 483] width 54 height 18
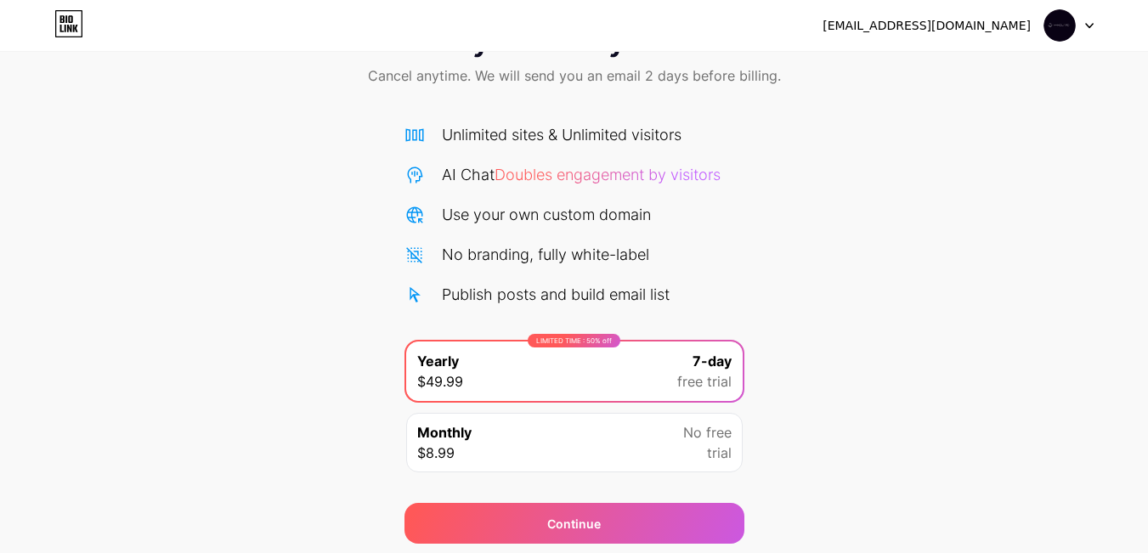
scroll to position [131, 0]
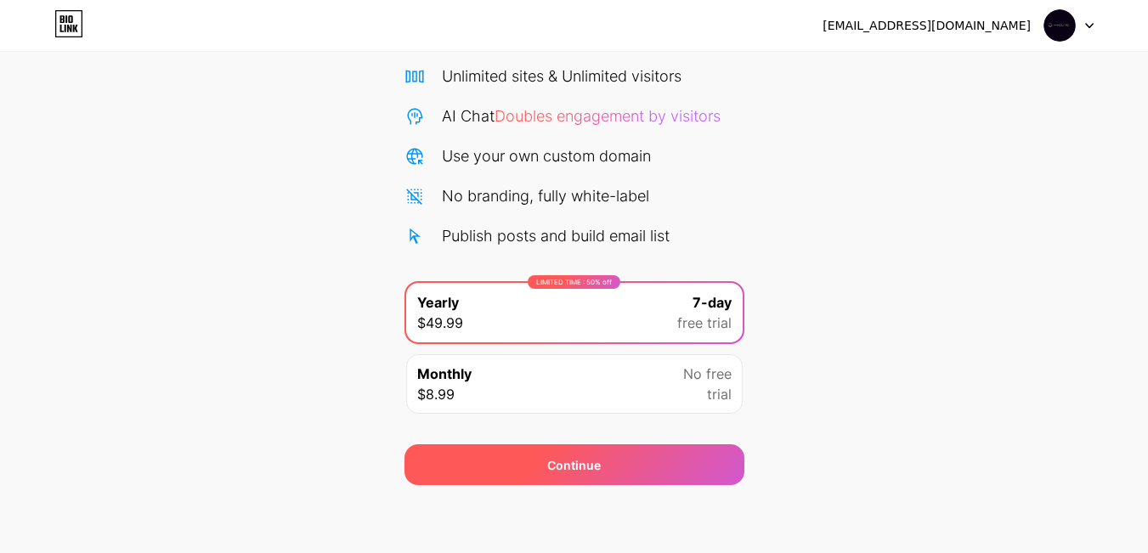
click at [665, 476] on div "Continue" at bounding box center [575, 464] width 340 height 41
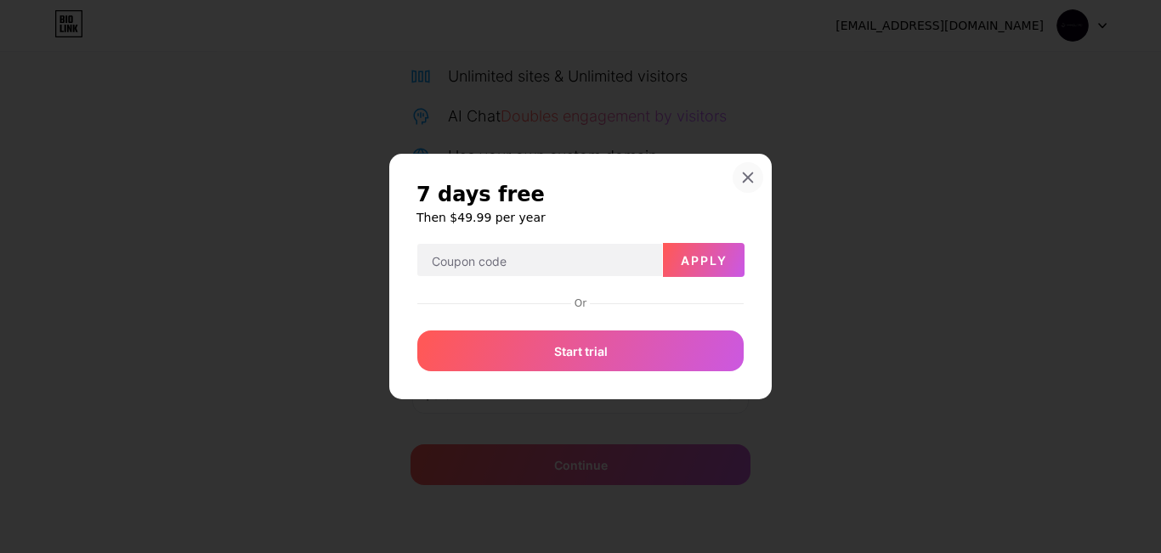
click at [744, 175] on icon at bounding box center [748, 178] width 14 height 14
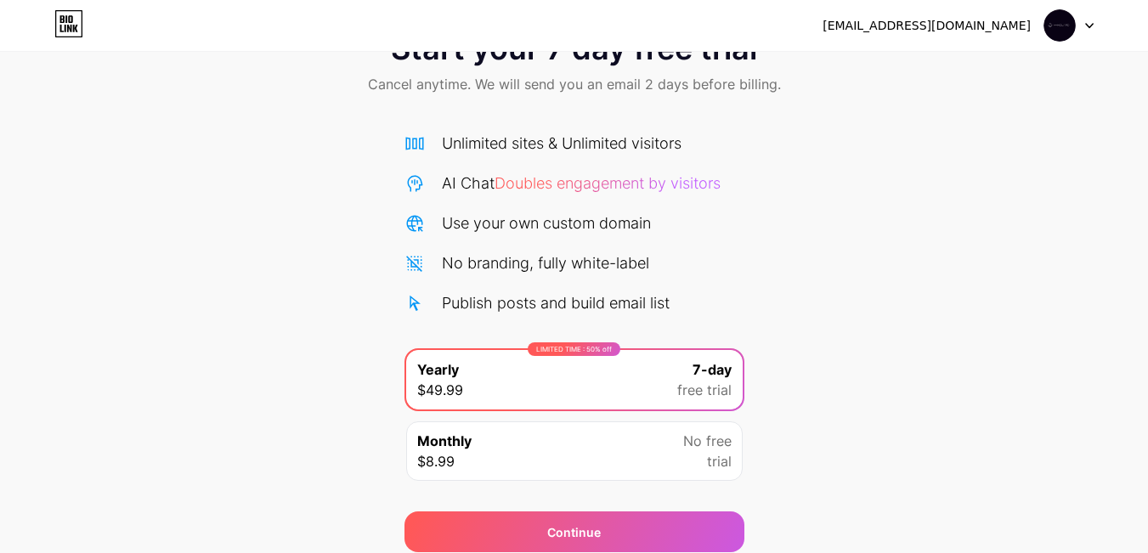
scroll to position [0, 0]
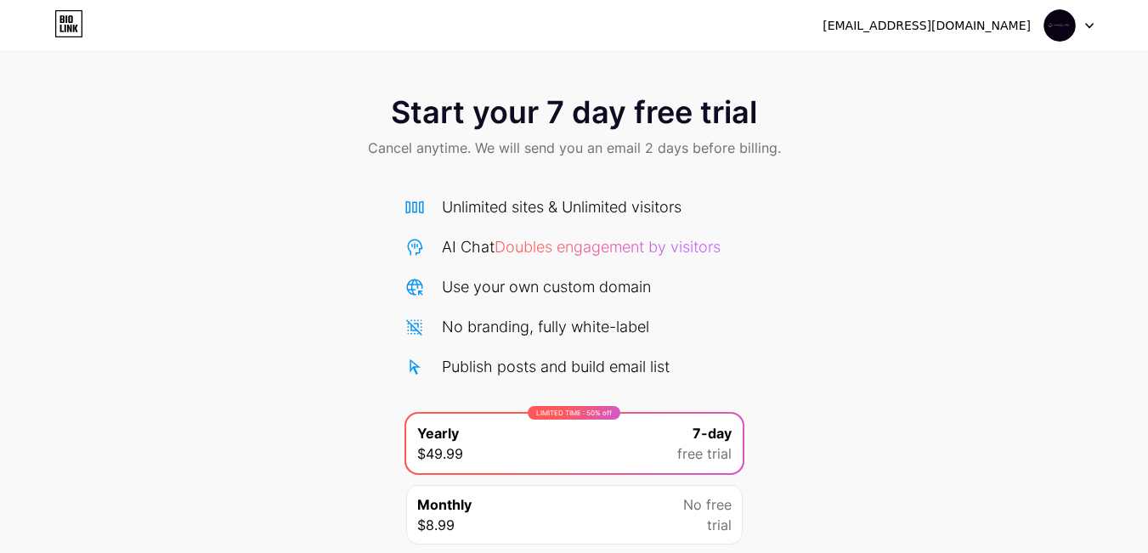
click at [1072, 20] on img at bounding box center [1060, 25] width 32 height 32
click at [0, 20] on div "[EMAIL_ADDRESS][DOMAIN_NAME] Logout" at bounding box center [574, 25] width 1148 height 31
click at [64, 15] on icon at bounding box center [68, 23] width 29 height 27
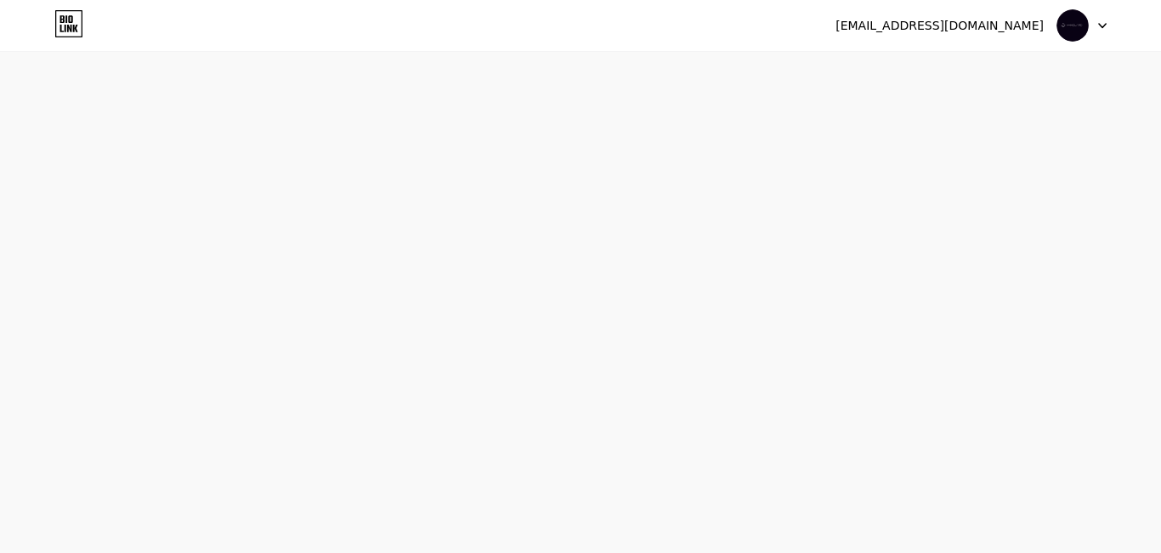
click at [78, 40] on link at bounding box center [68, 25] width 29 height 31
